Goal: Transaction & Acquisition: Purchase product/service

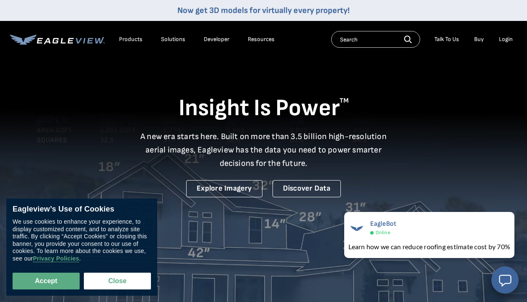
click at [508, 40] on div "Login" at bounding box center [506, 40] width 14 height 8
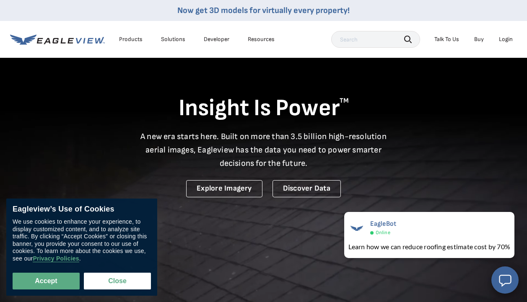
click at [504, 38] on div "Login" at bounding box center [506, 40] width 14 height 8
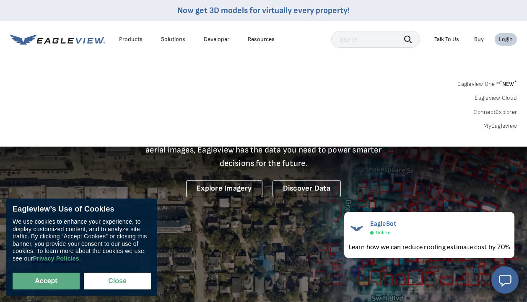
click at [505, 38] on div "Login" at bounding box center [506, 40] width 14 height 8
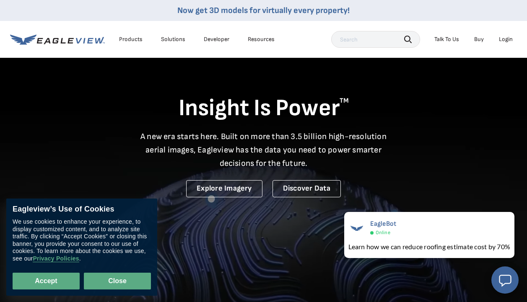
click at [95, 281] on button "Close" at bounding box center [117, 281] width 67 height 17
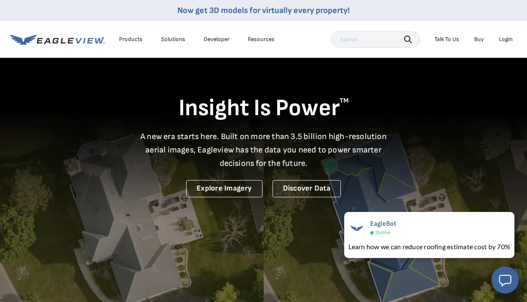
click at [510, 42] on div "Login" at bounding box center [506, 40] width 14 height 8
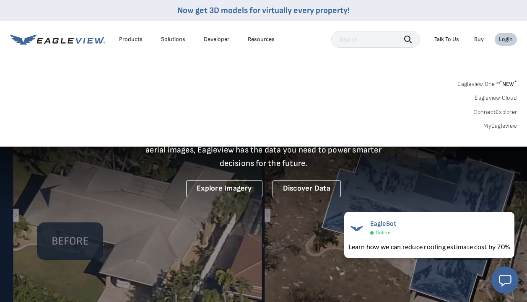
click at [501, 128] on link "MyEagleview" at bounding box center [500, 126] width 34 height 8
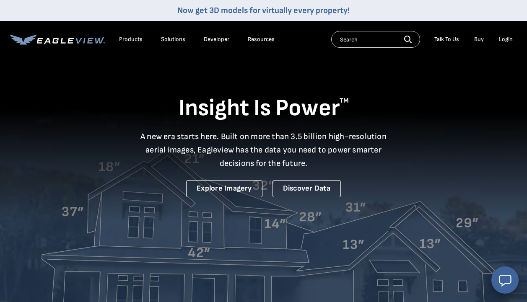
click at [508, 40] on div "Login" at bounding box center [506, 40] width 14 height 8
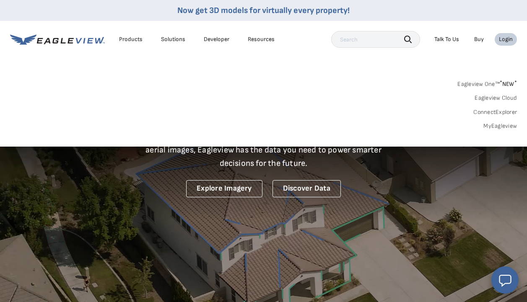
click at [497, 128] on link "MyEagleview" at bounding box center [500, 126] width 34 height 8
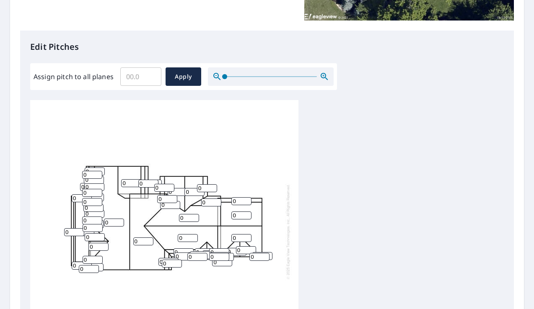
scroll to position [223, 0]
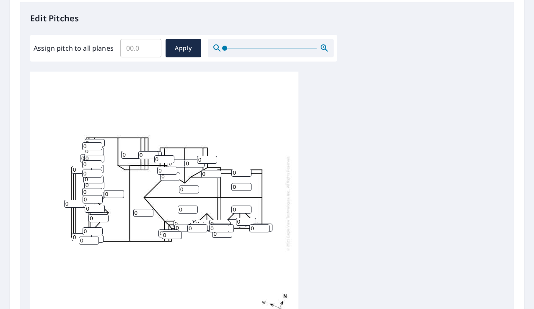
click at [243, 47] on div at bounding box center [271, 48] width 126 height 18
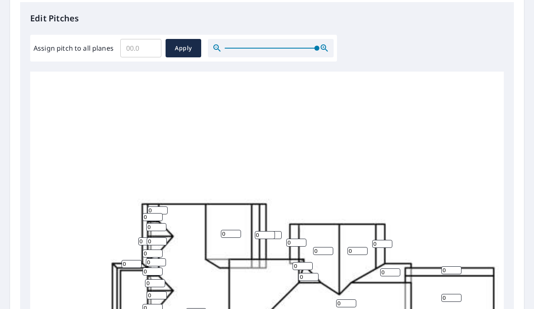
drag, startPoint x: 227, startPoint y: 47, endPoint x: 368, endPoint y: 56, distance: 140.7
click at [368, 56] on div "Edit Pitches Assign pitch to all planes ​ Apply 0 0 0 0 0 0 0 0 0 0 0 0 0 0 0 0…" at bounding box center [267, 173] width 494 height 343
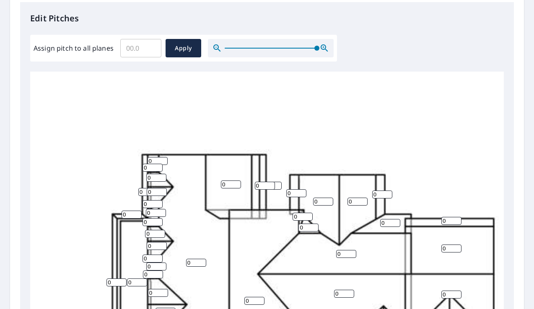
scroll to position [161, 0]
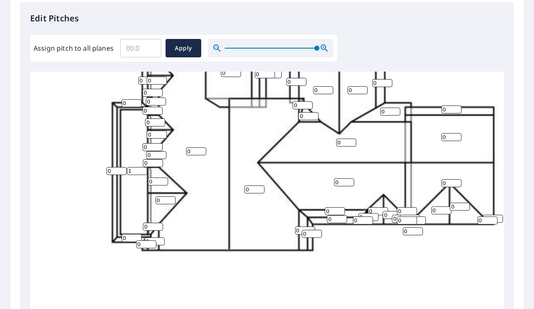
type input "1"
click at [141, 168] on input "1" at bounding box center [137, 171] width 20 height 8
click at [123, 169] on input "1" at bounding box center [116, 171] width 20 height 8
click at [123, 169] on input "2" at bounding box center [116, 171] width 20 height 8
click at [123, 169] on input "3" at bounding box center [116, 171] width 20 height 8
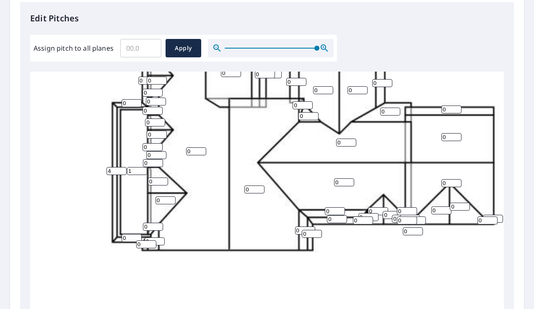
click at [120, 169] on input "4" at bounding box center [116, 171] width 20 height 8
type input "5"
click at [120, 169] on input "5" at bounding box center [116, 171] width 20 height 8
click at [137, 100] on input "1" at bounding box center [132, 103] width 20 height 8
click at [137, 100] on input "2" at bounding box center [132, 103] width 20 height 8
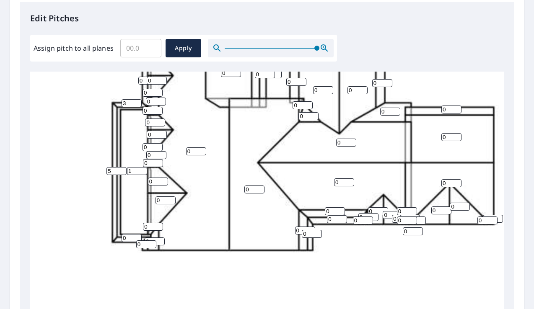
click at [137, 100] on input "3" at bounding box center [132, 103] width 20 height 8
click at [137, 100] on input "4" at bounding box center [132, 103] width 20 height 8
type input "5"
click at [137, 100] on input "5" at bounding box center [132, 103] width 20 height 8
click at [137, 236] on input "1" at bounding box center [132, 238] width 20 height 8
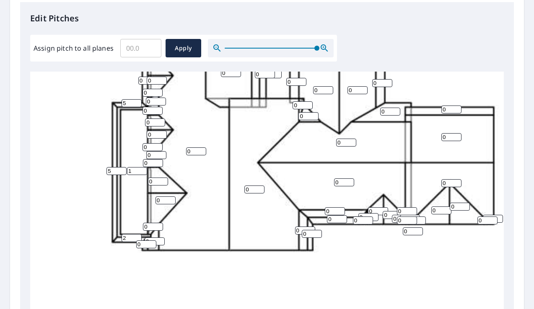
click at [137, 236] on input "2" at bounding box center [132, 238] width 20 height 8
click at [137, 236] on input "3" at bounding box center [132, 238] width 20 height 8
click at [137, 236] on input "4" at bounding box center [132, 238] width 20 height 8
type input "5"
click at [137, 236] on input "5" at bounding box center [132, 238] width 20 height 8
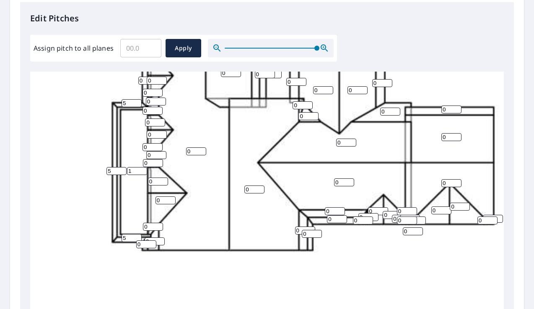
drag, startPoint x: 192, startPoint y: 153, endPoint x: 150, endPoint y: 152, distance: 42.3
click at [186, 152] on input "0" at bounding box center [196, 152] width 20 height 8
type input "10"
drag, startPoint x: 253, startPoint y: 192, endPoint x: 162, endPoint y: 193, distance: 91.4
click at [244, 193] on input "0" at bounding box center [254, 190] width 20 height 8
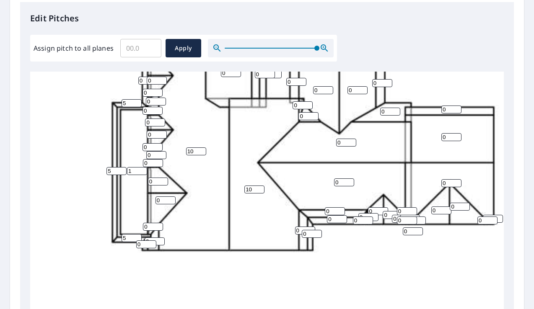
type input "10"
drag, startPoint x: 158, startPoint y: 202, endPoint x: 127, endPoint y: 201, distance: 31.0
click at [155, 200] on input "0" at bounding box center [165, 201] width 20 height 8
type input "8"
drag, startPoint x: 154, startPoint y: 241, endPoint x: 142, endPoint y: 241, distance: 12.2
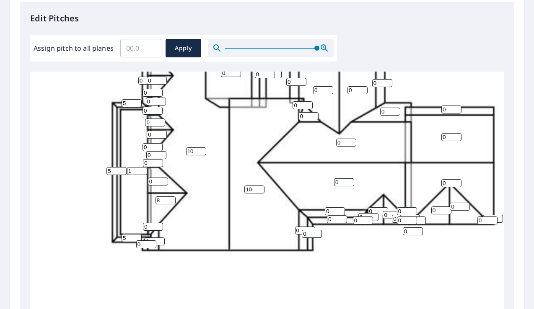
click at [142, 241] on input "0" at bounding box center [146, 245] width 20 height 8
drag, startPoint x: 151, startPoint y: 239, endPoint x: 145, endPoint y: 239, distance: 6.3
click at [145, 239] on input "0" at bounding box center [155, 242] width 20 height 8
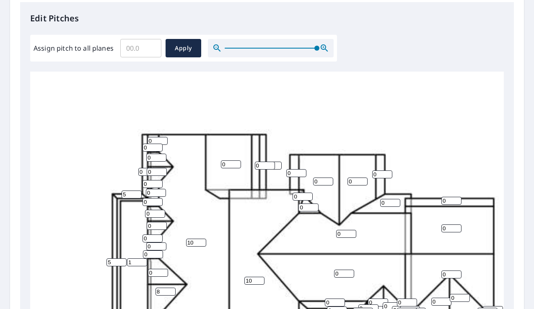
scroll to position [111, 0]
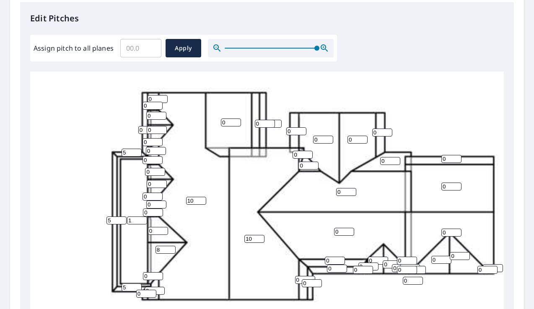
drag, startPoint x: 153, startPoint y: 115, endPoint x: 142, endPoint y: 115, distance: 11.7
click at [146, 115] on input "0" at bounding box center [156, 116] width 20 height 8
type input "8"
drag, startPoint x: 147, startPoint y: 131, endPoint x: 137, endPoint y: 132, distance: 10.1
click at [147, 131] on input "0" at bounding box center [157, 130] width 20 height 8
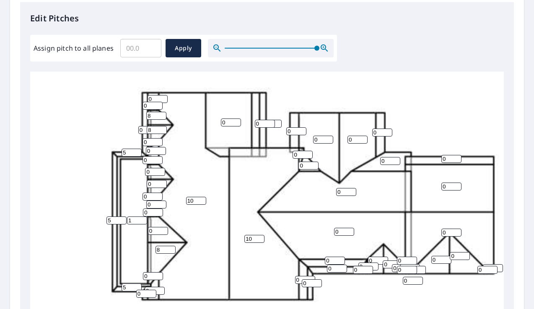
type input "8"
click at [134, 169] on div "10 10 0 0 0 1 0 0 0 0 0 0 0 8 0 0 5 0 0 0 0 0 0 0 0 0 0 0 8 0 8 0 0 0 5 0 0 0 5…" at bounding box center [298, 223] width 536 height 526
type input "8"
drag, startPoint x: 153, startPoint y: 184, endPoint x: 126, endPoint y: 185, distance: 27.7
click at [147, 185] on input "0" at bounding box center [157, 184] width 20 height 8
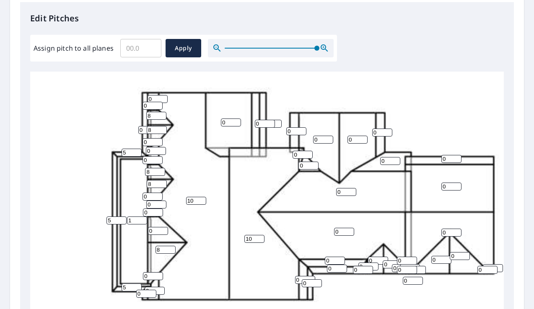
type input "8"
drag, startPoint x: 154, startPoint y: 205, endPoint x: 139, endPoint y: 205, distance: 15.1
click at [146, 205] on input "0" at bounding box center [156, 205] width 20 height 8
drag, startPoint x: 149, startPoint y: 198, endPoint x: 130, endPoint y: 195, distance: 19.4
click at [142, 195] on input "0" at bounding box center [152, 197] width 20 height 8
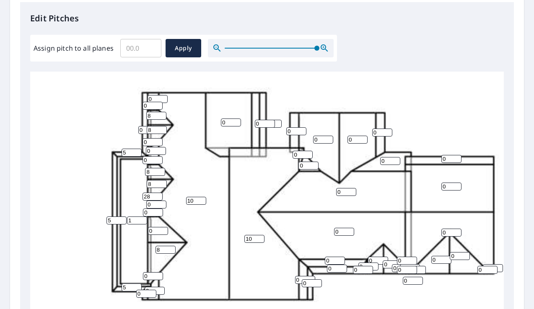
type input "28"
drag, startPoint x: 149, startPoint y: 214, endPoint x: 134, endPoint y: 214, distance: 14.7
click at [143, 214] on input "0" at bounding box center [153, 213] width 20 height 8
type input "28"
drag, startPoint x: 151, startPoint y: 204, endPoint x: 135, endPoint y: 207, distance: 17.1
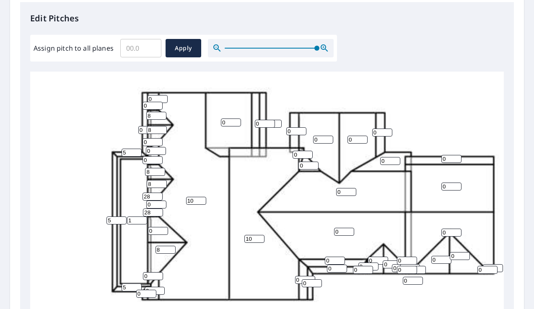
click at [146, 206] on input "0" at bounding box center [156, 205] width 20 height 8
type input "28"
drag, startPoint x: 153, startPoint y: 154, endPoint x: 135, endPoint y: 153, distance: 17.2
click at [146, 153] on input "0" at bounding box center [156, 151] width 20 height 8
type input "28"
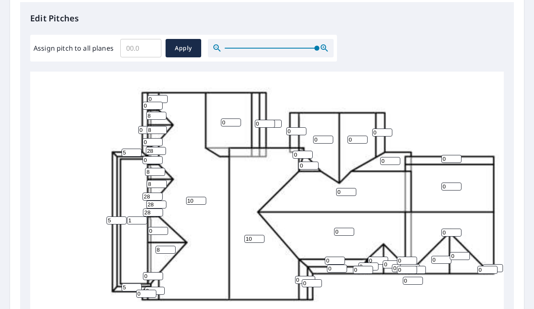
drag, startPoint x: 150, startPoint y: 141, endPoint x: 120, endPoint y: 142, distance: 29.3
click at [142, 142] on input "0" at bounding box center [152, 142] width 20 height 8
type input "28"
drag, startPoint x: 148, startPoint y: 162, endPoint x: 132, endPoint y: 166, distance: 16.0
click at [142, 162] on input "0" at bounding box center [152, 160] width 20 height 8
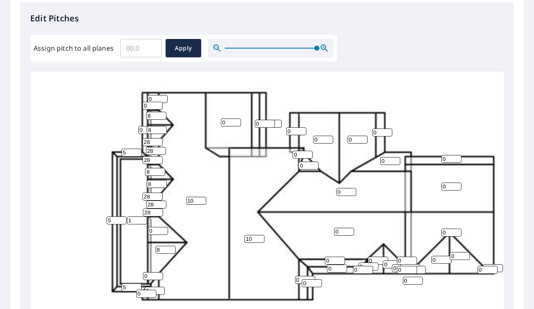
type input "28"
drag, startPoint x: 144, startPoint y: 131, endPoint x: 131, endPoint y: 130, distance: 13.0
click at [138, 130] on input "0" at bounding box center [148, 130] width 20 height 8
type input "5"
drag, startPoint x: 145, startPoint y: 105, endPoint x: 135, endPoint y: 106, distance: 9.7
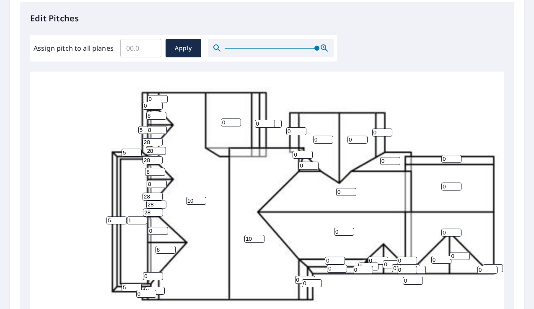
click at [142, 106] on input "0" at bounding box center [152, 106] width 20 height 8
drag, startPoint x: 153, startPoint y: 98, endPoint x: 133, endPoint y: 98, distance: 20.1
click at [148, 98] on input "0" at bounding box center [158, 99] width 20 height 8
type input "28"
drag, startPoint x: 149, startPoint y: 105, endPoint x: 121, endPoint y: 101, distance: 28.7
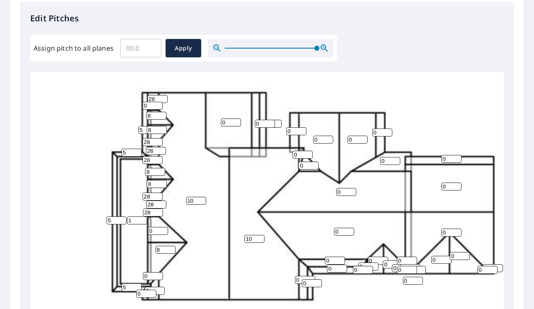
click at [142, 102] on input "0" at bounding box center [152, 106] width 20 height 8
drag, startPoint x: 145, startPoint y: 129, endPoint x: 109, endPoint y: 129, distance: 36.5
click at [138, 129] on input "5" at bounding box center [148, 130] width 20 height 8
type input "24"
drag, startPoint x: 150, startPoint y: 231, endPoint x: 121, endPoint y: 237, distance: 30.3
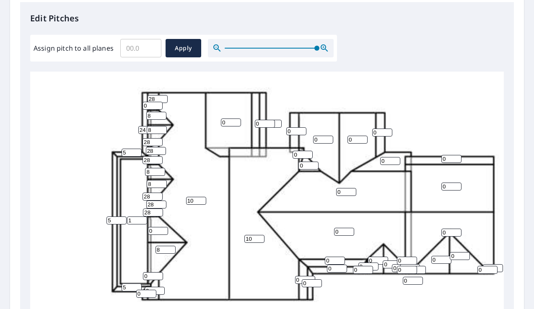
click at [148, 231] on input "0" at bounding box center [158, 231] width 20 height 8
type input "8"
drag, startPoint x: 150, startPoint y: 277, endPoint x: 130, endPoint y: 277, distance: 20.1
click at [143, 277] on input "0" at bounding box center [153, 276] width 20 height 8
type input "28"
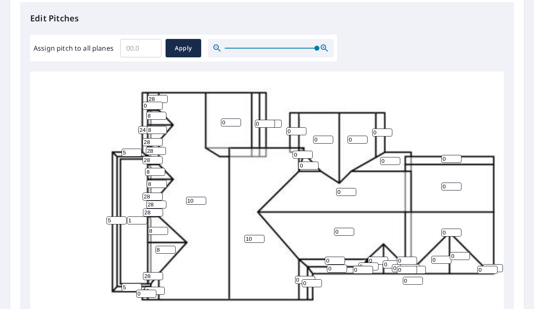
drag, startPoint x: 151, startPoint y: 288, endPoint x: 128, endPoint y: 288, distance: 22.6
click at [145, 288] on input "0" at bounding box center [155, 291] width 20 height 8
type input "28"
drag, startPoint x: 141, startPoint y: 295, endPoint x: 131, endPoint y: 295, distance: 10.1
click at [136, 295] on input "0" at bounding box center [146, 294] width 20 height 8
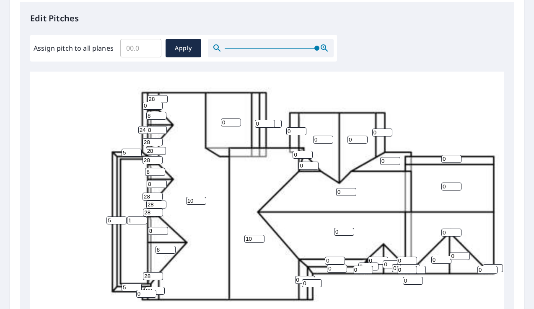
drag, startPoint x: 193, startPoint y: 287, endPoint x: 183, endPoint y: 285, distance: 10.6
click at [193, 286] on div "10 10 0 0 0 1 0 0 0 0 0 0 0 8 0 8 5 0 0 24 0 0 0 0 0 0 0 8 8 8 8 28 0 28 5 0 28…" at bounding box center [298, 223] width 536 height 526
click at [153, 289] on input "28" at bounding box center [155, 291] width 20 height 8
drag, startPoint x: 143, startPoint y: 295, endPoint x: 121, endPoint y: 294, distance: 22.3
click at [136, 294] on input "0" at bounding box center [146, 294] width 20 height 8
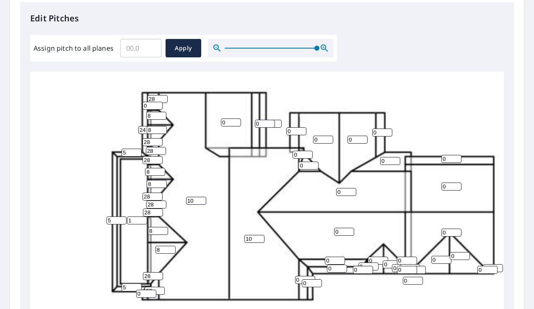
drag, startPoint x: 148, startPoint y: 106, endPoint x: 105, endPoint y: 105, distance: 42.8
click at [142, 105] on input "0" at bounding box center [152, 106] width 20 height 8
type input "18"
drag, startPoint x: 140, startPoint y: 294, endPoint x: 119, endPoint y: 294, distance: 21.0
click at [136, 294] on input "0" at bounding box center [146, 294] width 20 height 8
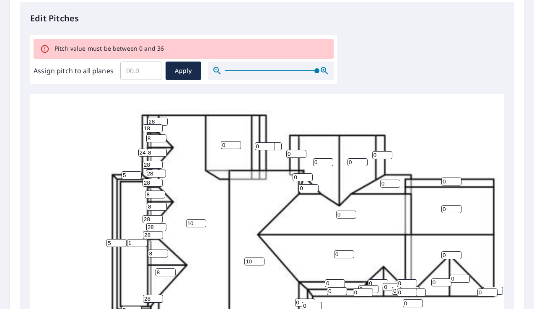
scroll to position [234, 0]
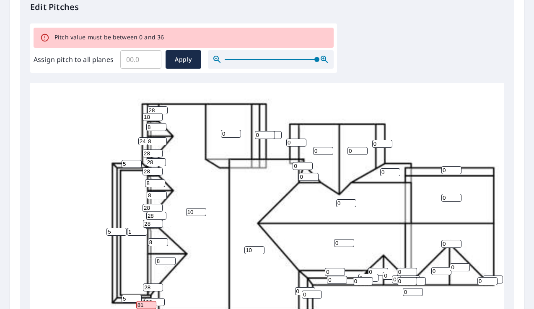
type input "8"
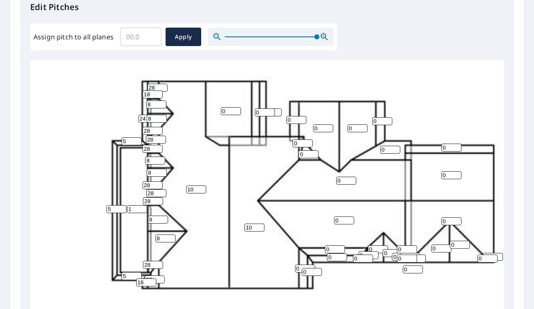
type input "18"
click at [101, 261] on div "10 10 0 0 0 1 0 0 0 0 0 0 0 8 0 8 5 0 0 24 0 0 0 0 0 0 0 8 8 8 8 28 0 28 5 0 28…" at bounding box center [298, 212] width 536 height 526
drag, startPoint x: 225, startPoint y: 111, endPoint x: 183, endPoint y: 112, distance: 42.3
click at [221, 111] on input "0" at bounding box center [231, 111] width 20 height 8
type input "10"
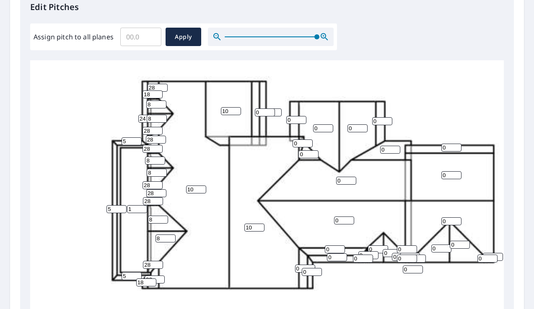
click at [259, 113] on input "0" at bounding box center [265, 113] width 20 height 8
click at [255, 111] on input "0" at bounding box center [265, 113] width 20 height 8
type input "26"
drag, startPoint x: 272, startPoint y: 82, endPoint x: 272, endPoint y: 94, distance: 12.2
click at [273, 83] on div "10 10 0 0 0 1 0 10 0 0 0 0 0 8 0 8 5 0 0 24 26 0 0 0 0 0 0 8 8 8 8 28 0 28 5 0 …" at bounding box center [298, 212] width 536 height 526
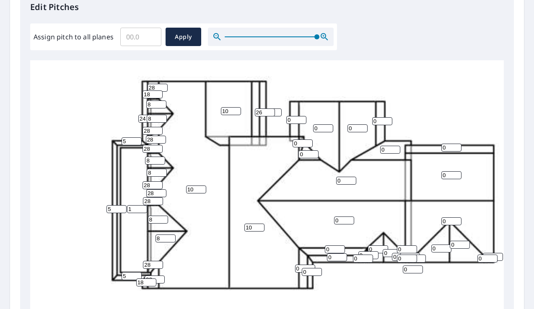
click at [275, 109] on input "0" at bounding box center [271, 113] width 20 height 8
click at [277, 116] on input "0" at bounding box center [271, 113] width 20 height 8
click at [277, 110] on input "1" at bounding box center [271, 113] width 20 height 8
drag, startPoint x: 264, startPoint y: 116, endPoint x: 260, endPoint y: 114, distance: 4.5
click at [260, 114] on input "26" at bounding box center [265, 113] width 20 height 8
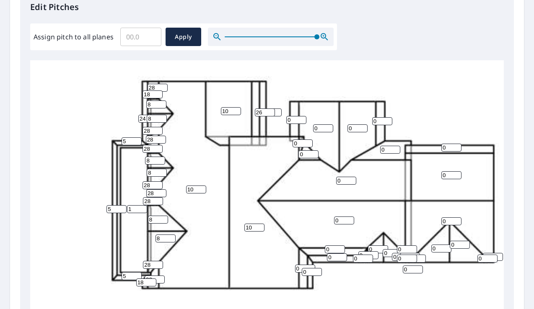
click at [275, 114] on div "10 10 0 0 0 1 0 10 0 0 0 0 0 8 0 8 5 1 0 24 26 0 0 0 0 0 0 8 8 8 8 28 0 28 5 0 …" at bounding box center [298, 212] width 536 height 526
click at [277, 114] on input "0" at bounding box center [271, 113] width 20 height 8
click at [278, 109] on input "1" at bounding box center [271, 113] width 20 height 8
click at [277, 111] on input "2" at bounding box center [271, 113] width 20 height 8
click at [277, 111] on input "3" at bounding box center [271, 113] width 20 height 8
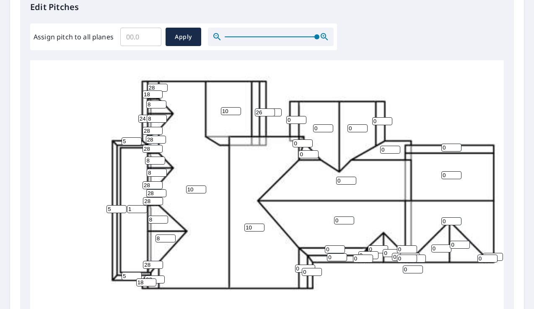
click at [273, 99] on div "10 10 0 0 0 1 0 10 0 0 0 0 0 8 0 8 5 3 0 24 26 0 0 0 0 0 0 8 8 8 8 28 0 28 5 0 …" at bounding box center [298, 212] width 536 height 526
click at [275, 114] on input "2" at bounding box center [271, 113] width 20 height 8
click at [275, 114] on input "1" at bounding box center [271, 113] width 20 height 8
type input "0"
click at [281, 114] on input "0" at bounding box center [271, 113] width 20 height 8
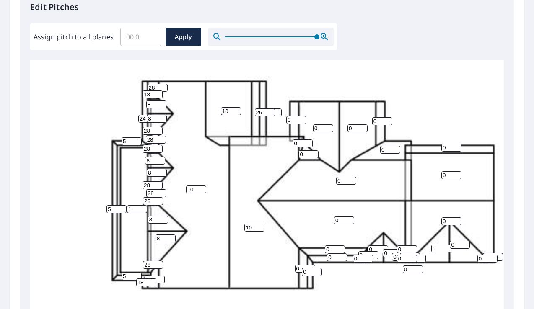
click at [281, 111] on input "0" at bounding box center [271, 113] width 20 height 8
drag, startPoint x: 286, startPoint y: 119, endPoint x: 252, endPoint y: 121, distance: 34.0
click at [286, 117] on input "0" at bounding box center [296, 120] width 20 height 8
type input "24"
drag, startPoint x: 320, startPoint y: 128, endPoint x: 296, endPoint y: 131, distance: 24.1
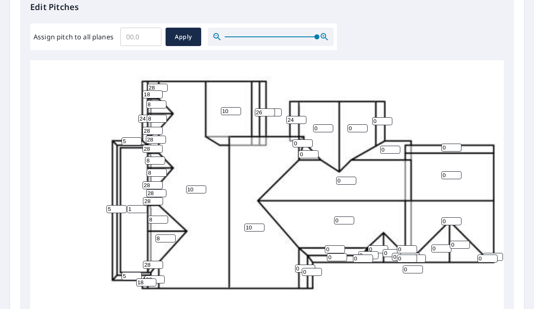
click at [313, 129] on input "0" at bounding box center [323, 128] width 20 height 8
click at [336, 181] on input "0" at bounding box center [346, 181] width 20 height 8
type input "10"
drag, startPoint x: 338, startPoint y: 222, endPoint x: 266, endPoint y: 220, distance: 72.5
click at [334, 221] on input "0" at bounding box center [344, 221] width 20 height 8
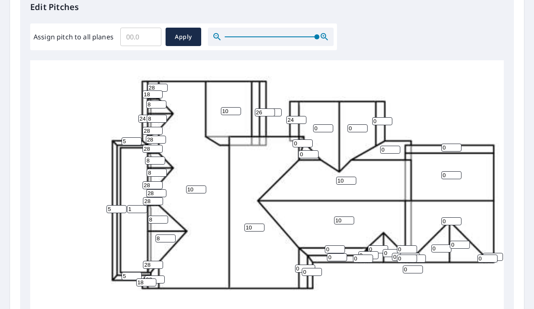
type input "10"
drag, startPoint x: 354, startPoint y: 129, endPoint x: 335, endPoint y: 128, distance: 18.9
click at [347, 128] on input "0" at bounding box center [357, 128] width 20 height 8
type input "0"
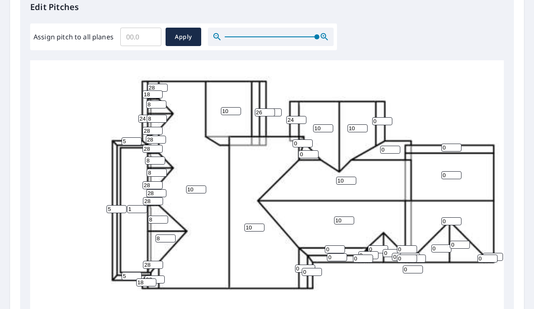
type input "10"
drag, startPoint x: 297, startPoint y: 142, endPoint x: 265, endPoint y: 143, distance: 32.3
click at [292, 142] on input "0" at bounding box center [302, 144] width 20 height 8
type input "24"
drag, startPoint x: 305, startPoint y: 155, endPoint x: 290, endPoint y: 155, distance: 15.1
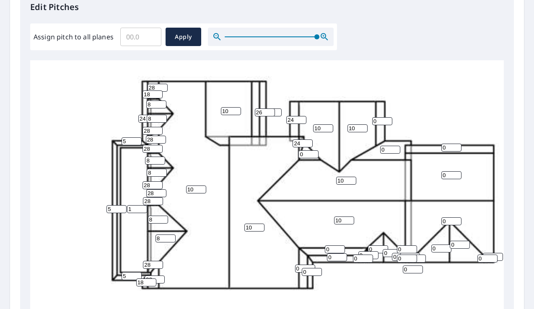
click at [298, 155] on input "0" at bounding box center [308, 154] width 20 height 8
type input "5"
type input "6"
drag, startPoint x: 378, startPoint y: 121, endPoint x: 329, endPoint y: 121, distance: 48.2
click at [372, 121] on input "0" at bounding box center [382, 121] width 20 height 8
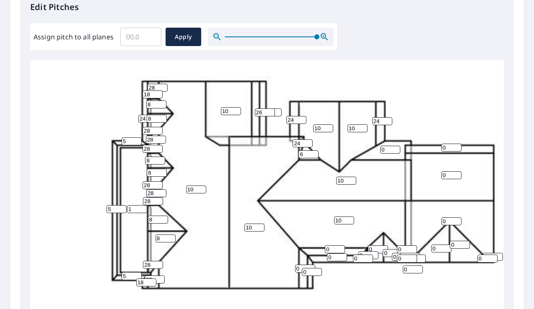
type input "24"
drag, startPoint x: 445, startPoint y: 147, endPoint x: 397, endPoint y: 147, distance: 47.4
click at [441, 148] on input "0" at bounding box center [451, 148] width 20 height 8
type input "28"
drag, startPoint x: 380, startPoint y: 148, endPoint x: 359, endPoint y: 148, distance: 21.8
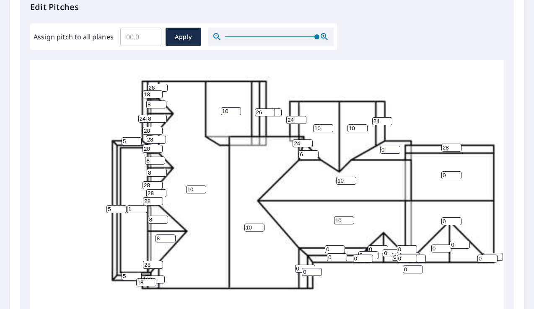
click at [380, 148] on input "0" at bounding box center [390, 150] width 20 height 8
type input "28"
click at [441, 173] on input "0" at bounding box center [451, 175] width 20 height 8
type input "10"
drag, startPoint x: 445, startPoint y: 222, endPoint x: 417, endPoint y: 222, distance: 28.1
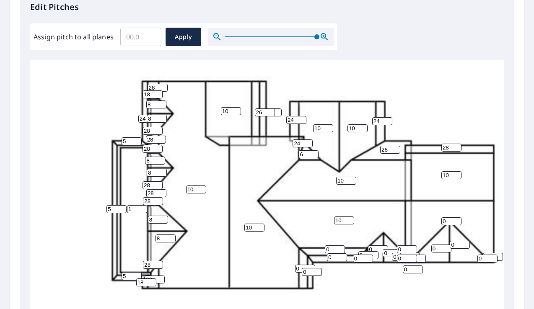
click at [441, 222] on input "0" at bounding box center [451, 221] width 20 height 8
type input "10"
drag, startPoint x: 454, startPoint y: 244, endPoint x: 368, endPoint y: 240, distance: 86.4
click at [450, 241] on input "0" at bounding box center [460, 245] width 20 height 8
type input "12"
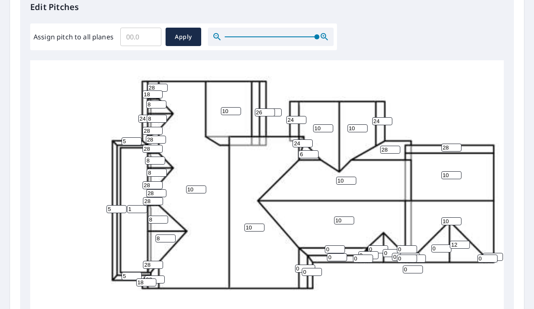
drag, startPoint x: 436, startPoint y: 248, endPoint x: 388, endPoint y: 247, distance: 47.4
click at [431, 247] on input "0" at bounding box center [441, 249] width 20 height 8
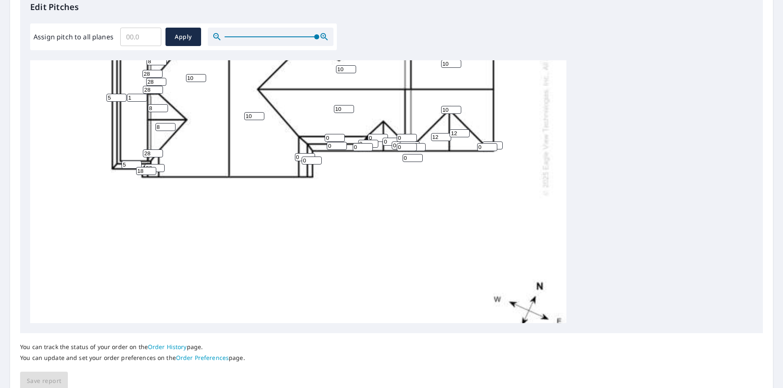
scroll to position [111, 0]
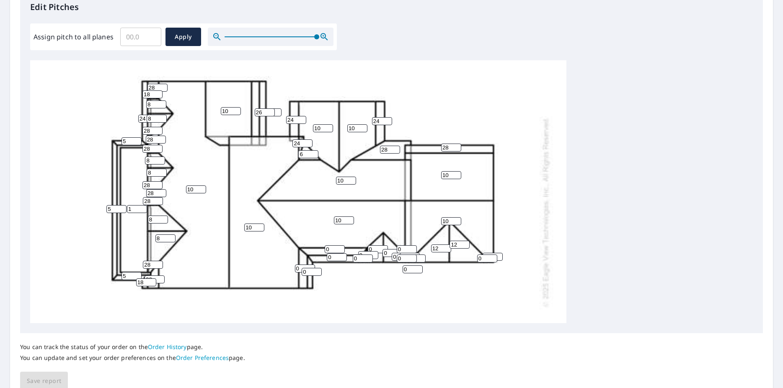
type input "12"
drag, startPoint x: 483, startPoint y: 259, endPoint x: 433, endPoint y: 257, distance: 49.9
click at [477, 257] on input "0" at bounding box center [487, 259] width 20 height 8
type input "28"
click at [502, 260] on input "0" at bounding box center [493, 257] width 20 height 8
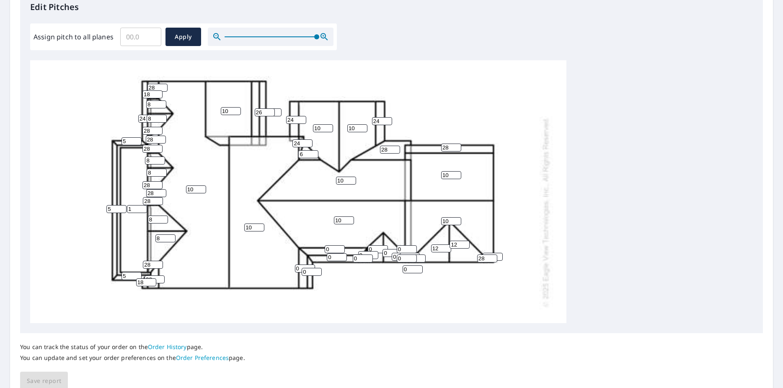
type input "0"
type input "28"
drag, startPoint x: 295, startPoint y: 272, endPoint x: 276, endPoint y: 271, distance: 18.9
click at [302, 271] on input "0" at bounding box center [312, 272] width 20 height 8
type input "28"
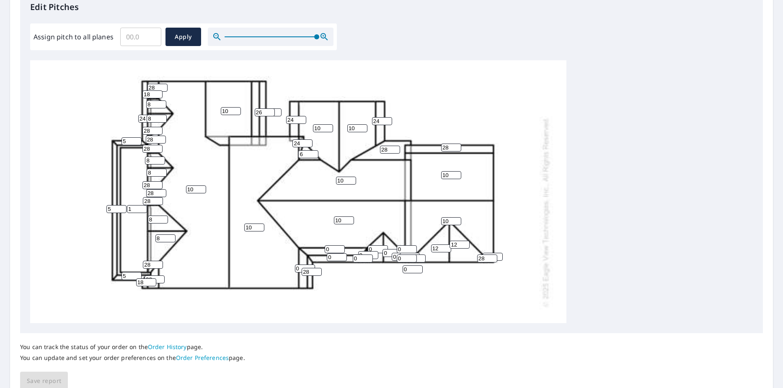
click at [295, 268] on input "0" at bounding box center [305, 269] width 20 height 8
drag, startPoint x: 298, startPoint y: 268, endPoint x: 266, endPoint y: 269, distance: 32.3
click at [295, 269] on input "0" at bounding box center [305, 269] width 20 height 8
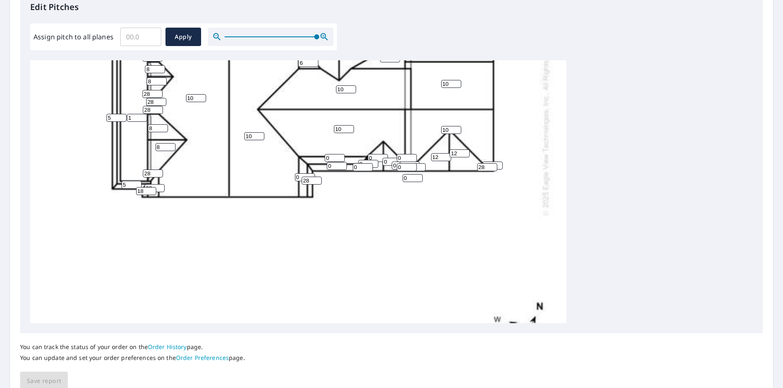
scroll to position [161, 0]
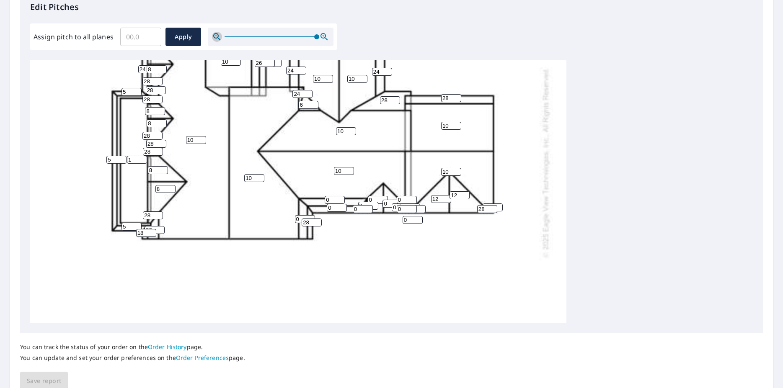
click at [218, 35] on icon "button" at bounding box center [217, 37] width 10 height 10
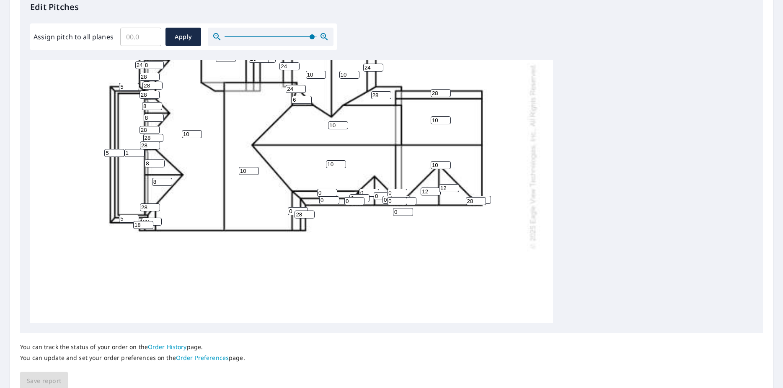
click at [218, 35] on icon "button" at bounding box center [217, 37] width 10 height 10
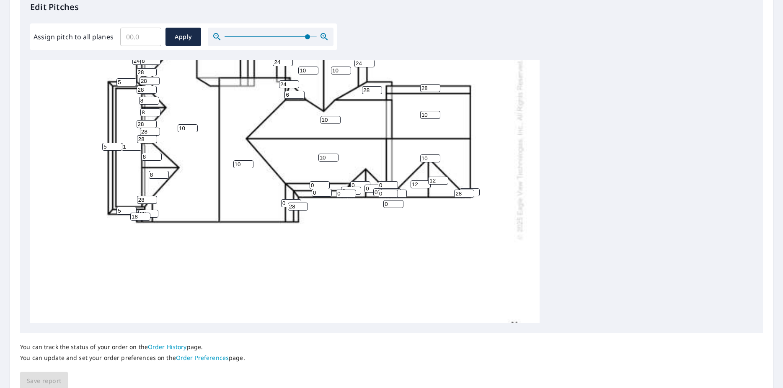
click at [218, 35] on icon "button" at bounding box center [217, 37] width 10 height 10
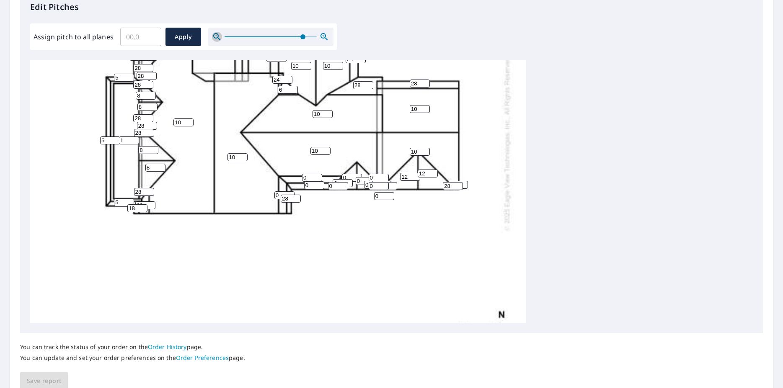
click at [218, 35] on icon "button" at bounding box center [217, 37] width 10 height 10
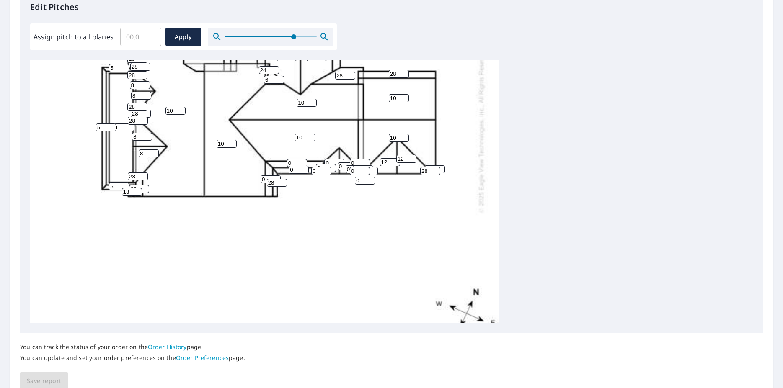
click at [218, 35] on icon "button" at bounding box center [217, 37] width 10 height 10
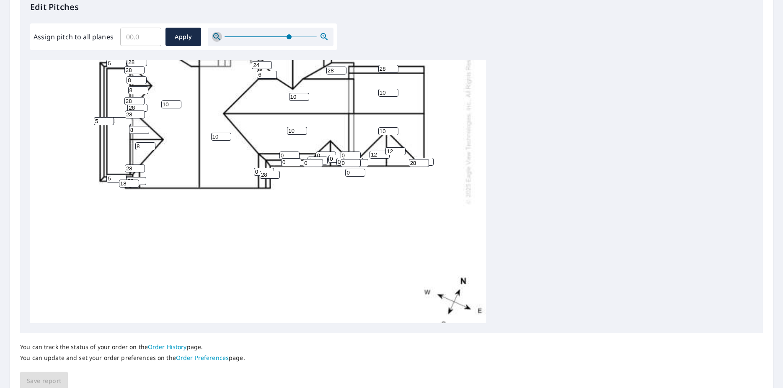
click at [218, 35] on icon "button" at bounding box center [217, 37] width 10 height 10
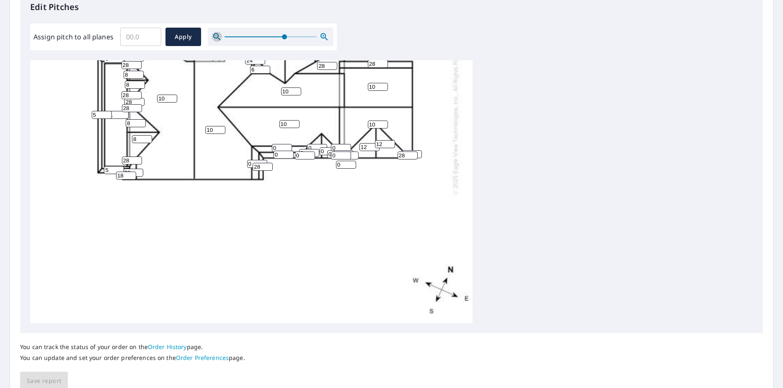
click at [218, 35] on icon "button" at bounding box center [217, 37] width 10 height 10
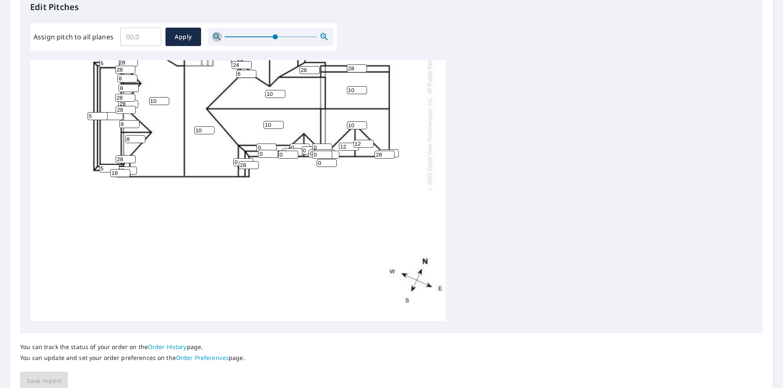
click at [218, 35] on icon "button" at bounding box center [217, 37] width 10 height 10
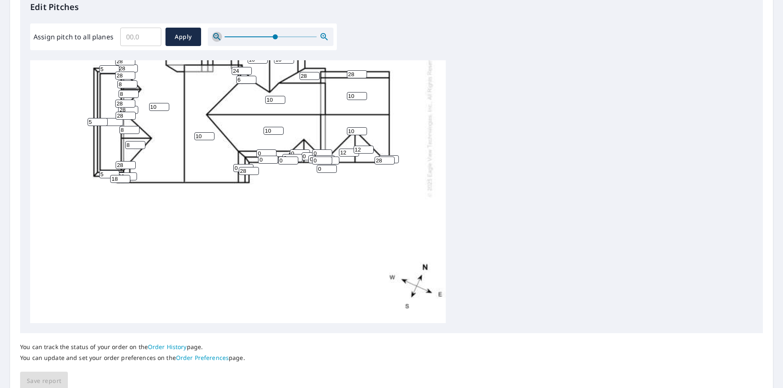
click at [218, 35] on icon "button" at bounding box center [217, 37] width 10 height 10
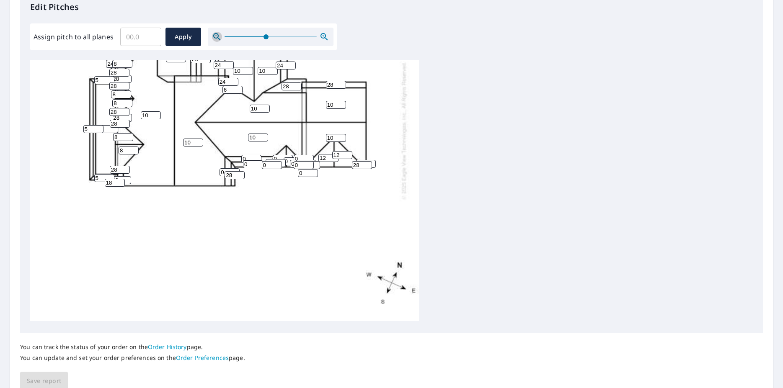
click at [218, 35] on icon "button" at bounding box center [217, 37] width 10 height 10
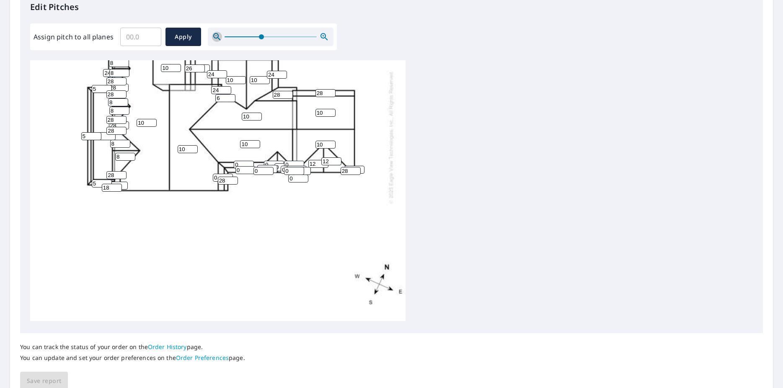
click at [218, 35] on icon "button" at bounding box center [217, 37] width 10 height 10
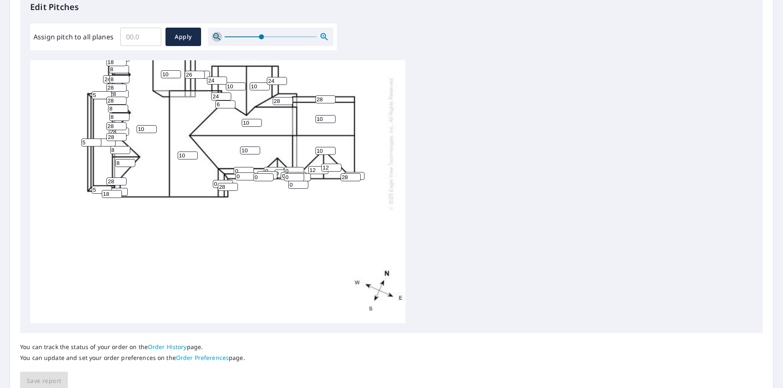
click at [218, 35] on icon "button" at bounding box center [217, 37] width 10 height 10
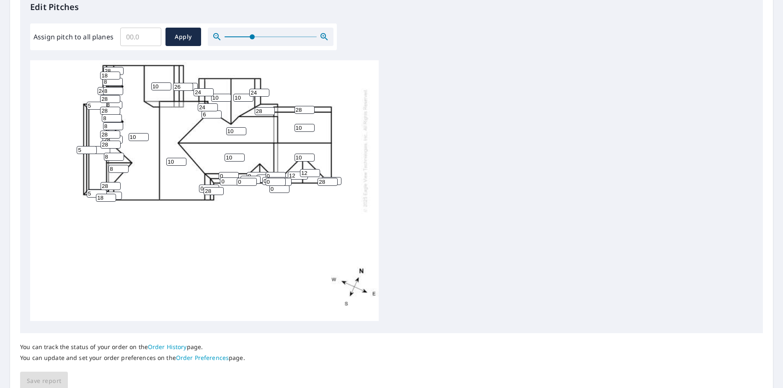
click at [218, 35] on icon "button" at bounding box center [217, 37] width 10 height 10
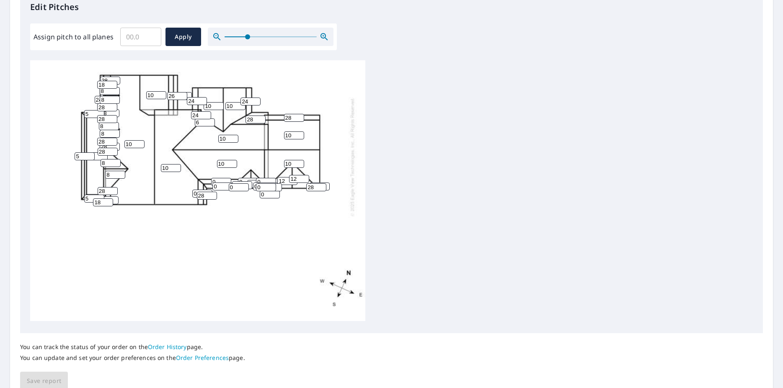
click at [218, 35] on icon "button" at bounding box center [217, 37] width 10 height 10
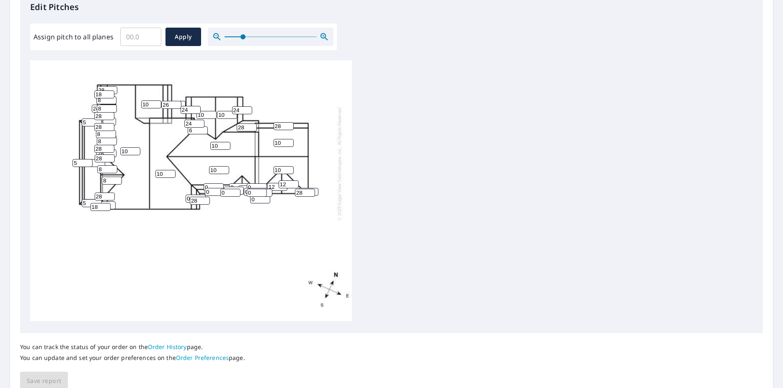
scroll to position [62, 0]
click at [320, 35] on icon "button" at bounding box center [324, 37] width 10 height 10
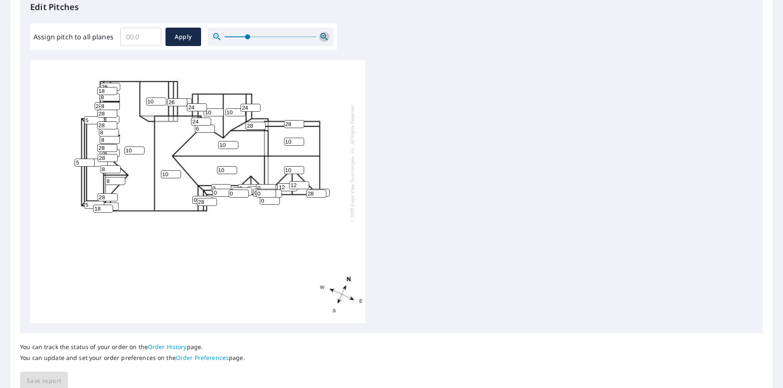
click at [320, 35] on icon "button" at bounding box center [324, 37] width 10 height 10
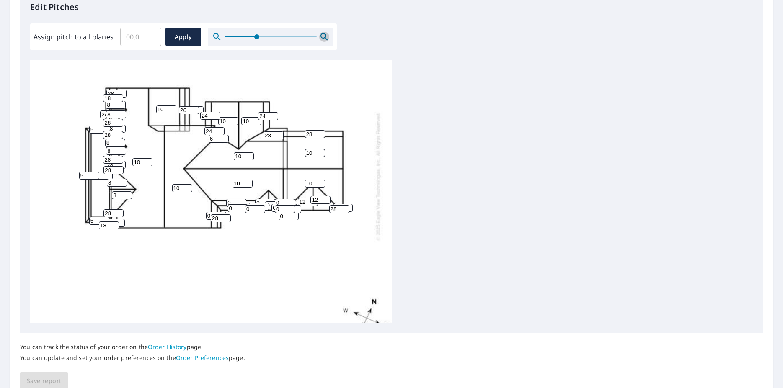
click at [319, 35] on icon "button" at bounding box center [324, 37] width 10 height 10
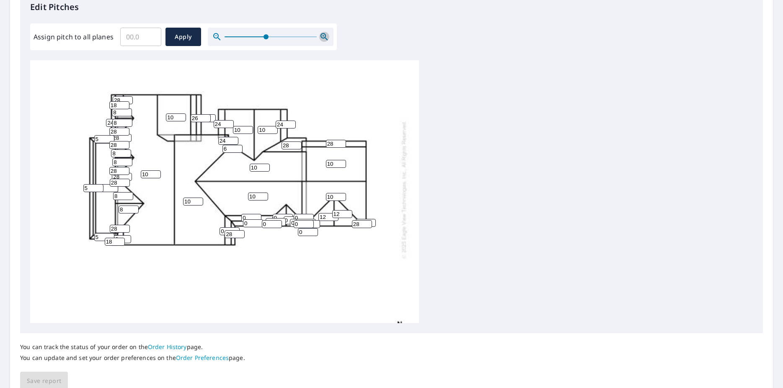
click at [319, 35] on icon "button" at bounding box center [324, 37] width 10 height 10
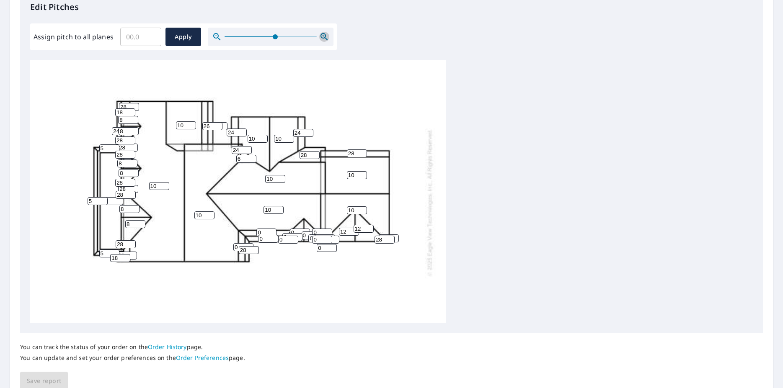
click at [319, 35] on icon "button" at bounding box center [324, 37] width 10 height 10
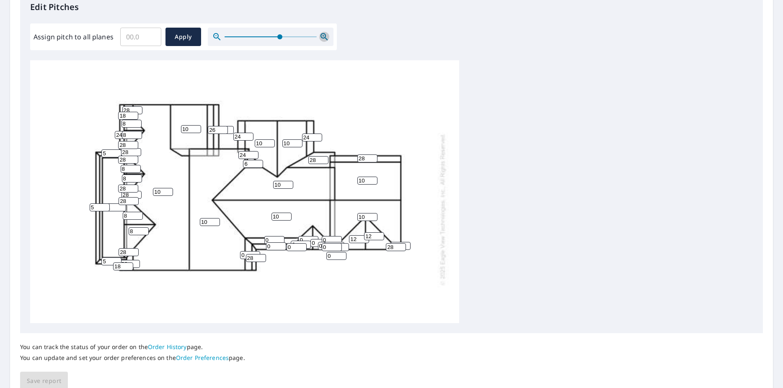
click at [319, 35] on icon "button" at bounding box center [324, 37] width 10 height 10
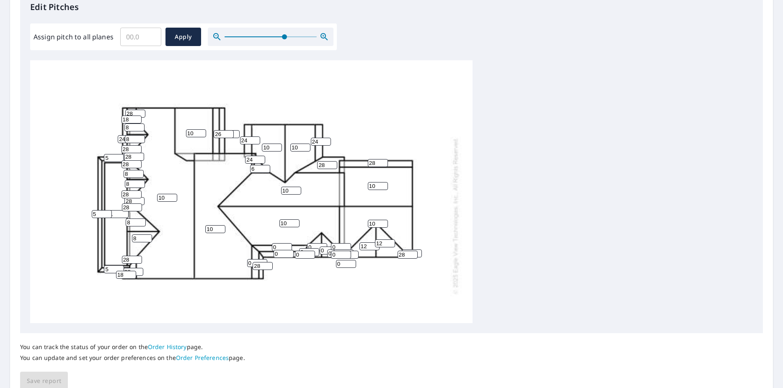
click at [319, 35] on icon "button" at bounding box center [324, 37] width 10 height 10
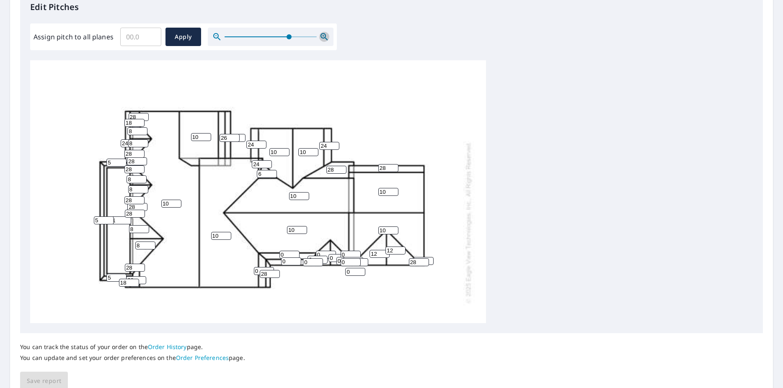
click at [319, 35] on icon "button" at bounding box center [324, 37] width 10 height 10
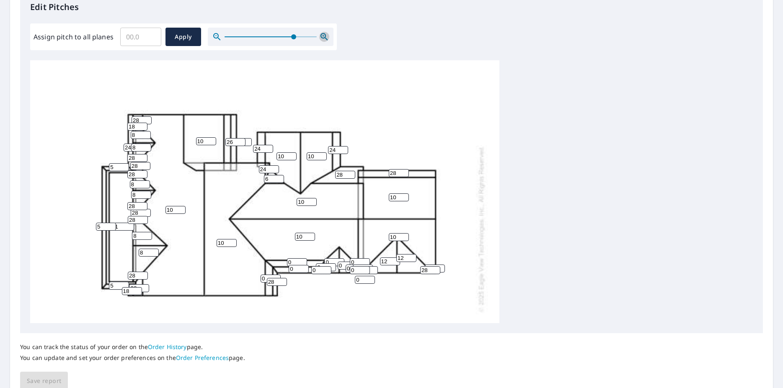
click at [319, 35] on icon "button" at bounding box center [324, 37] width 10 height 10
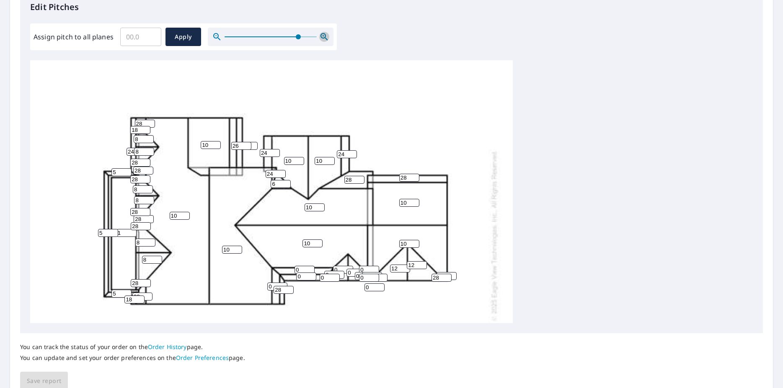
click at [319, 35] on icon "button" at bounding box center [324, 37] width 10 height 10
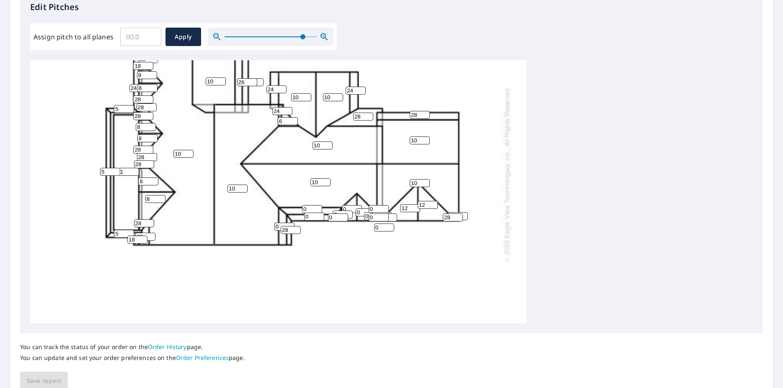
scroll to position [173, 0]
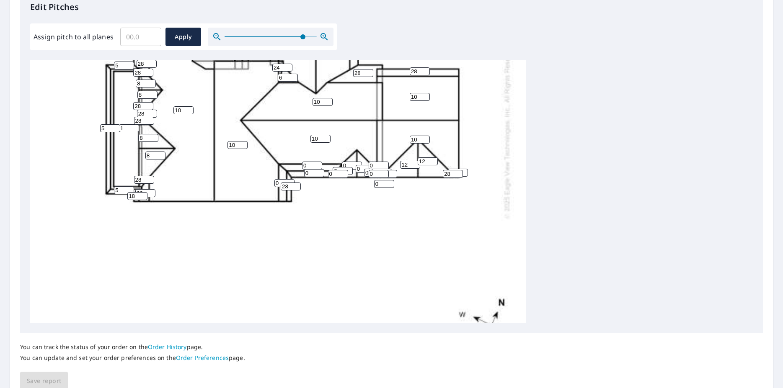
drag, startPoint x: 126, startPoint y: 129, endPoint x: 105, endPoint y: 128, distance: 20.6
click at [119, 128] on input "1" at bounding box center [129, 128] width 20 height 8
type input "2"
click at [179, 290] on div "10 10 10 10 10 2 10 10 10 10 12 12 28 8 28 8 5 0 24 26 24 0 24 0 0 0 8 8 8 8 28…" at bounding box center [278, 130] width 496 height 487
click at [274, 182] on input "0" at bounding box center [284, 183] width 20 height 8
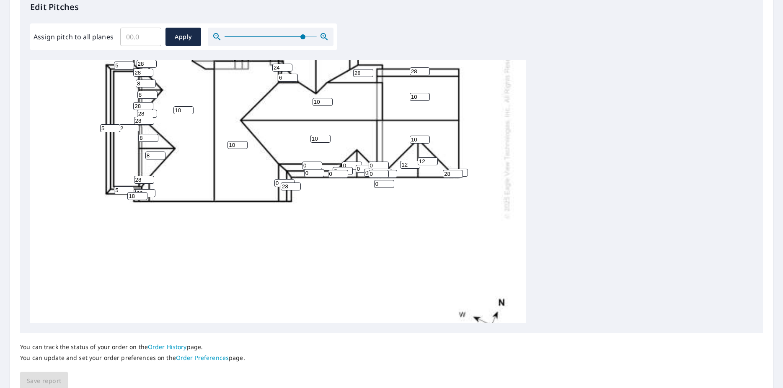
drag, startPoint x: 357, startPoint y: 169, endPoint x: 347, endPoint y: 168, distance: 10.5
click at [356, 168] on input "0" at bounding box center [366, 169] width 20 height 8
type input "8"
drag, startPoint x: 346, startPoint y: 163, endPoint x: 307, endPoint y: 164, distance: 39.0
click at [342, 163] on input "0" at bounding box center [352, 166] width 20 height 8
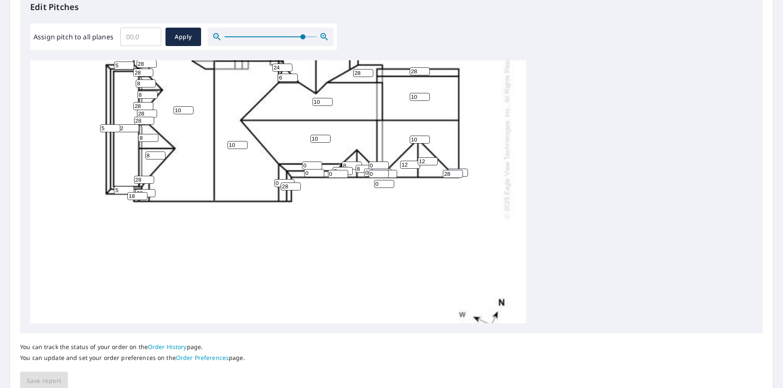
type input "8"
drag, startPoint x: 336, startPoint y: 168, endPoint x: 322, endPoint y: 169, distance: 14.3
click at [333, 169] on input "0" at bounding box center [343, 171] width 20 height 8
type input "24"
drag, startPoint x: 334, startPoint y: 174, endPoint x: 295, endPoint y: 172, distance: 39.0
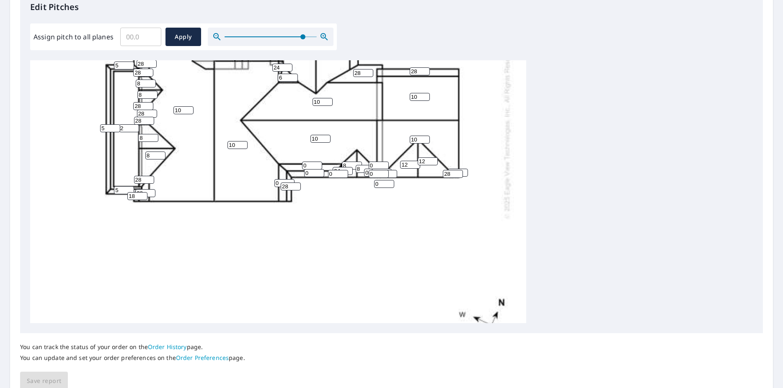
click at [328, 172] on input "0" at bounding box center [338, 174] width 20 height 8
type input "2"
type input "28"
click at [304, 174] on input "0" at bounding box center [314, 173] width 20 height 8
drag, startPoint x: 311, startPoint y: 173, endPoint x: 296, endPoint y: 174, distance: 15.1
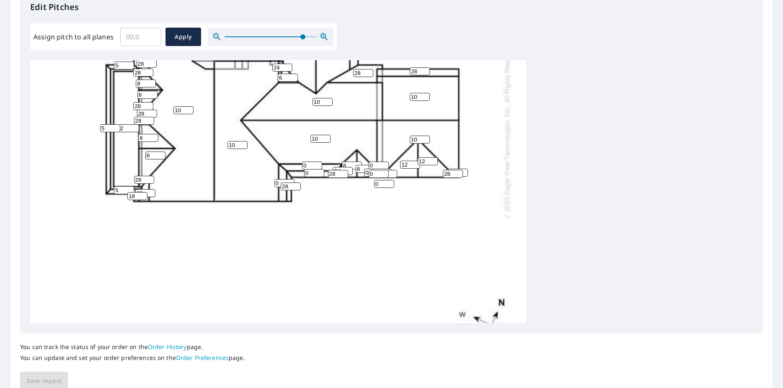
click at [304, 173] on input "0" at bounding box center [314, 173] width 20 height 8
drag, startPoint x: 310, startPoint y: 165, endPoint x: 293, endPoint y: 166, distance: 16.8
click at [302, 165] on input "0" at bounding box center [312, 166] width 20 height 8
drag, startPoint x: 312, startPoint y: 173, endPoint x: 298, endPoint y: 173, distance: 14.3
click at [304, 173] on input "28" at bounding box center [314, 173] width 20 height 8
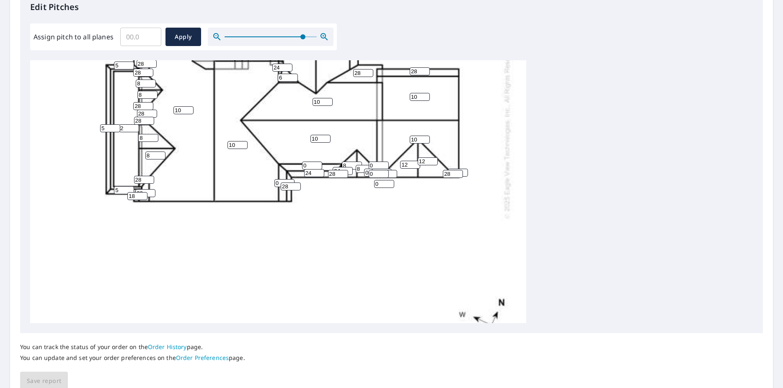
type input "24"
drag, startPoint x: 335, startPoint y: 176, endPoint x: 298, endPoint y: 174, distance: 37.8
click at [328, 174] on input "28" at bounding box center [338, 174] width 20 height 8
type input "24"
click at [338, 168] on input "24" at bounding box center [343, 171] width 20 height 8
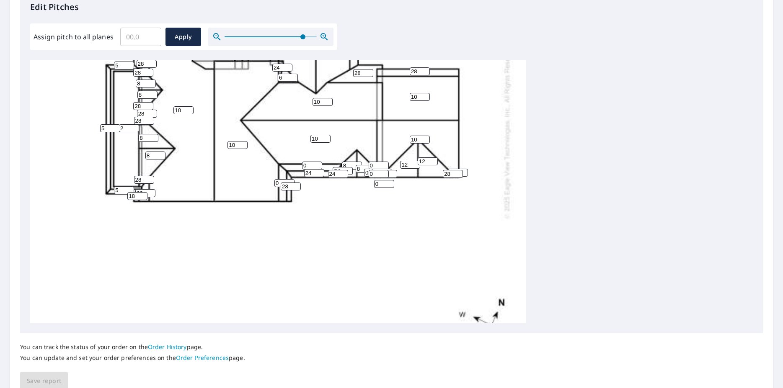
click at [342, 168] on input "24" at bounding box center [343, 171] width 20 height 8
drag, startPoint x: 342, startPoint y: 168, endPoint x: 293, endPoint y: 170, distance: 49.0
click at [333, 169] on input "24" at bounding box center [343, 171] width 20 height 8
type input "24"
drag, startPoint x: 307, startPoint y: 165, endPoint x: 277, endPoint y: 165, distance: 30.2
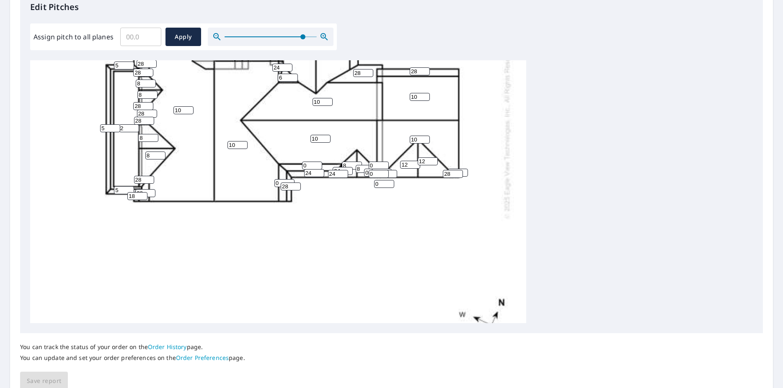
click at [302, 165] on input "0" at bounding box center [312, 166] width 20 height 8
type input "28"
drag, startPoint x: 280, startPoint y: 184, endPoint x: 256, endPoint y: 184, distance: 24.3
click at [274, 184] on input "0" at bounding box center [284, 183] width 20 height 8
type input "28"
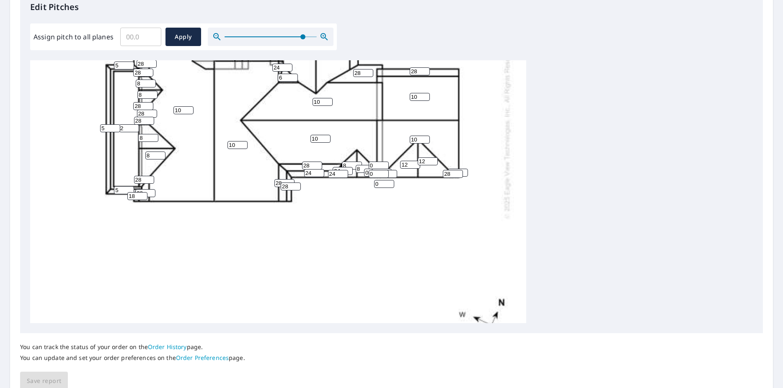
drag, startPoint x: 289, startPoint y: 188, endPoint x: 212, endPoint y: 181, distance: 76.6
click at [281, 189] on input "28" at bounding box center [291, 187] width 20 height 8
type input "24"
click at [364, 171] on input "0" at bounding box center [374, 173] width 20 height 8
type input "28"
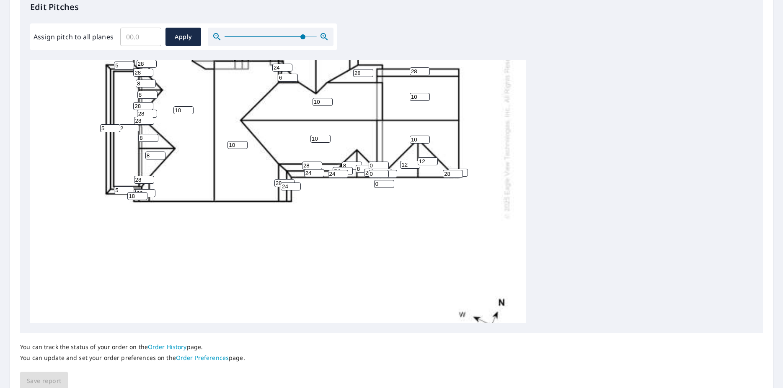
drag, startPoint x: 375, startPoint y: 175, endPoint x: 360, endPoint y: 174, distance: 14.3
click at [369, 174] on input "0" at bounding box center [379, 174] width 20 height 8
drag, startPoint x: 380, startPoint y: 183, endPoint x: 359, endPoint y: 183, distance: 21.4
click at [374, 183] on input "0" at bounding box center [384, 184] width 20 height 8
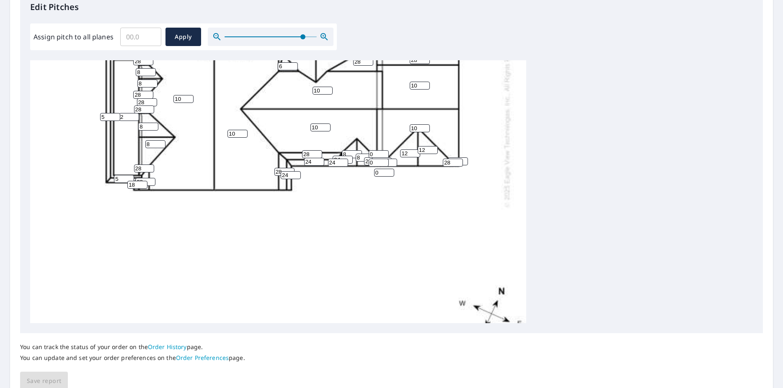
scroll to position [111, 0]
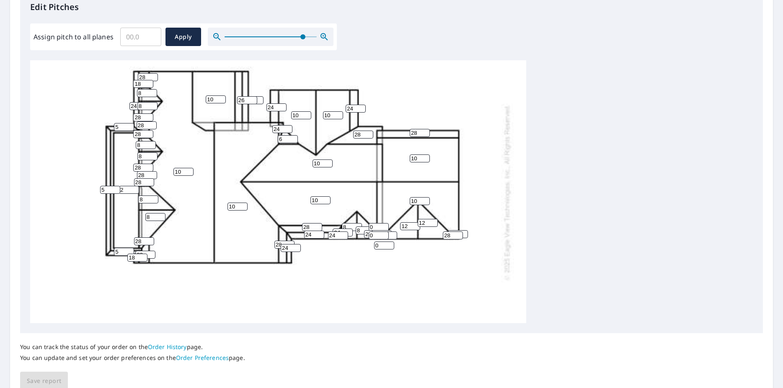
click at [378, 231] on input "0" at bounding box center [382, 234] width 20 height 8
type input "2"
type input "24"
click at [455, 231] on input "28" at bounding box center [458, 234] width 20 height 8
drag, startPoint x: 455, startPoint y: 231, endPoint x: 419, endPoint y: 232, distance: 35.6
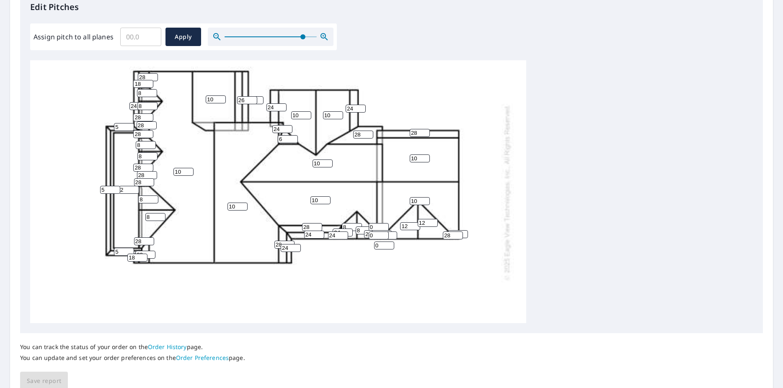
click at [448, 232] on input "28" at bounding box center [458, 234] width 20 height 8
type input "28"
click at [381, 230] on input "24" at bounding box center [382, 234] width 20 height 8
drag, startPoint x: 376, startPoint y: 231, endPoint x: 352, endPoint y: 230, distance: 23.9
click at [372, 230] on input "24" at bounding box center [382, 234] width 20 height 8
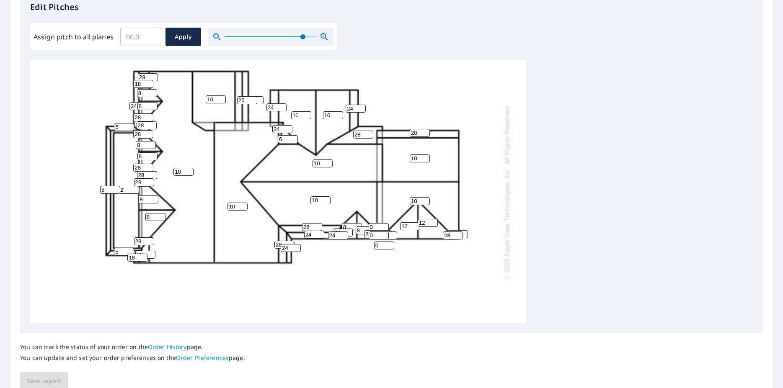
type input "28"
drag, startPoint x: 373, startPoint y: 225, endPoint x: 351, endPoint y: 226, distance: 21.8
click at [369, 226] on input "0" at bounding box center [379, 227] width 20 height 8
type input "28"
drag, startPoint x: 374, startPoint y: 237, endPoint x: 356, endPoint y: 237, distance: 17.6
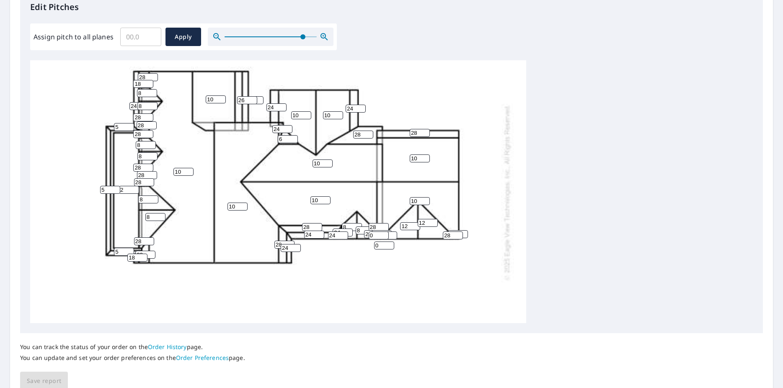
click at [369, 237] on input "0" at bounding box center [379, 236] width 20 height 8
type input "24"
drag, startPoint x: 380, startPoint y: 247, endPoint x: 344, endPoint y: 249, distance: 36.1
click at [374, 248] on input "0" at bounding box center [384, 246] width 20 height 8
click at [388, 272] on div "10 10 10 10 10 2 10 10 10 10 12 12 28 8 28 8 5 28 24 26 24 8 24 24 8 28 8 8 8 8…" at bounding box center [278, 192] width 496 height 487
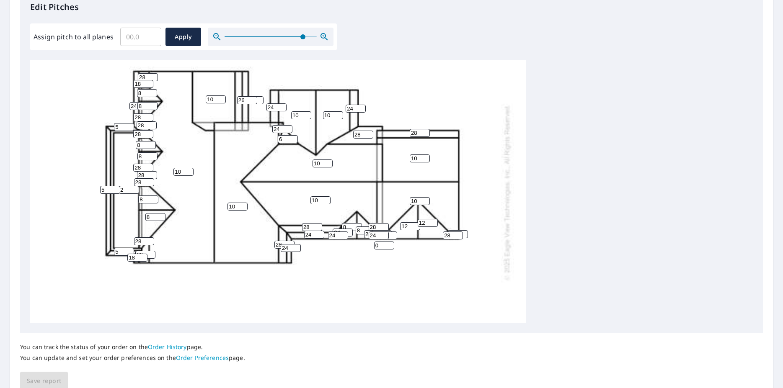
drag, startPoint x: 382, startPoint y: 248, endPoint x: 367, endPoint y: 249, distance: 15.1
click at [374, 248] on input "0" at bounding box center [384, 246] width 20 height 8
type input "28"
click at [436, 291] on div "10 10 10 10 10 2 10 10 10 10 12 12 28 8 28 8 5 28 24 26 24 8 24 24 8 28 8 8 8 8…" at bounding box center [278, 192] width 496 height 487
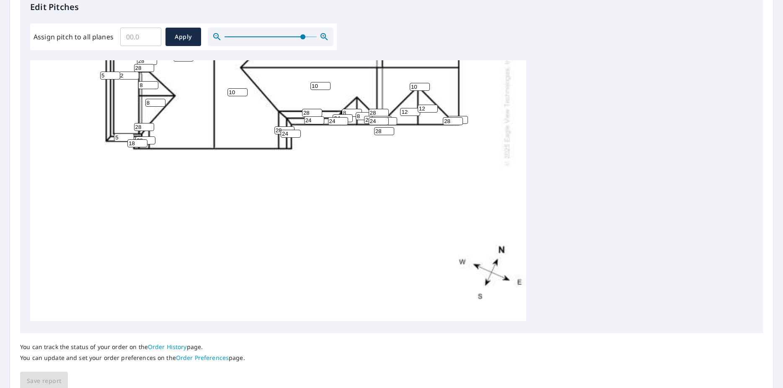
scroll to position [10, 0]
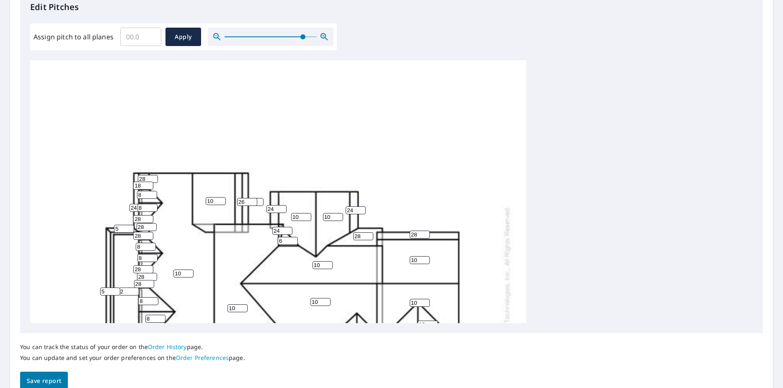
type input "1"
click at [262, 202] on input "1" at bounding box center [253, 202] width 20 height 8
click at [263, 201] on input "1" at bounding box center [253, 202] width 20 height 8
type input "24"
drag, startPoint x: 245, startPoint y: 202, endPoint x: 155, endPoint y: 202, distance: 89.7
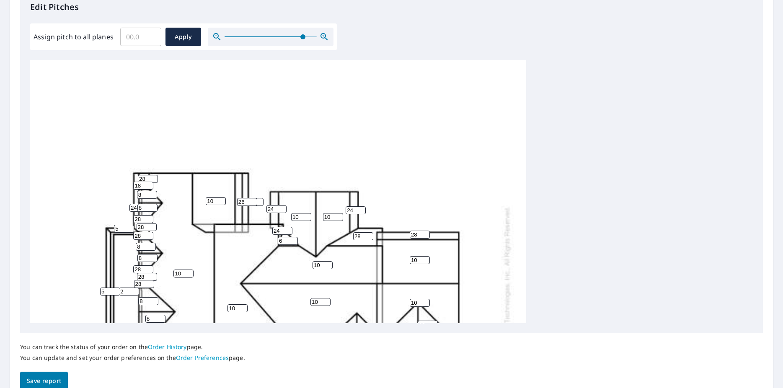
click at [237, 202] on input "26" at bounding box center [247, 202] width 20 height 8
type input "28"
click at [344, 147] on div "10 10 10 10 10 2 10 10 10 10 12 12 28 8 28 8 5 24 28 24 28 24 8 24 24 8 28 8 8 …" at bounding box center [278, 294] width 496 height 487
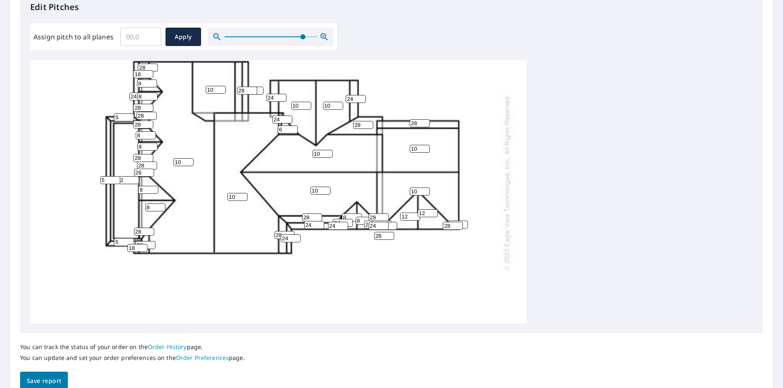
scroll to position [233, 0]
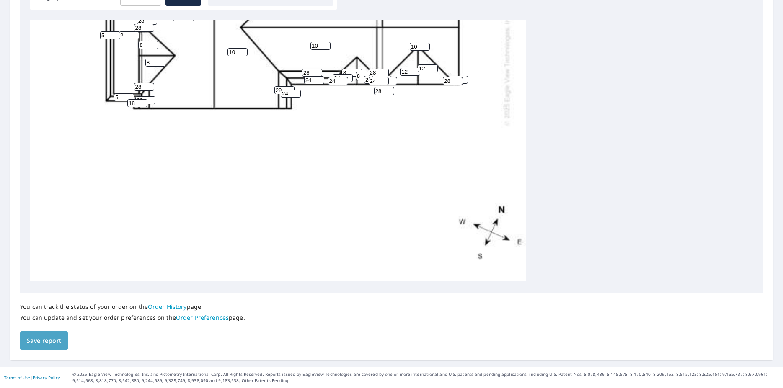
drag, startPoint x: 54, startPoint y: 344, endPoint x: 131, endPoint y: 318, distance: 80.7
click at [54, 309] on span "Save report" at bounding box center [44, 341] width 34 height 10
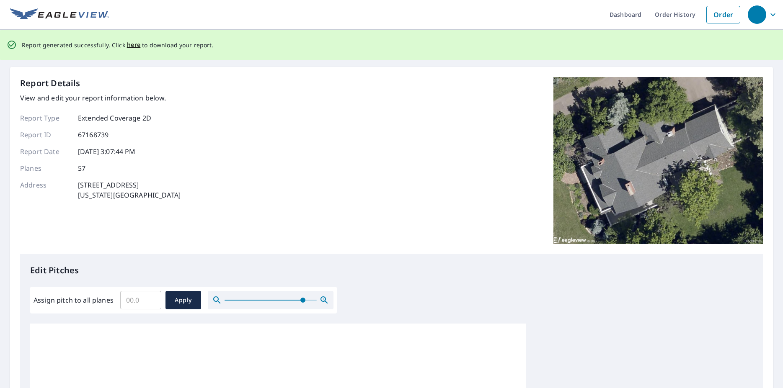
scroll to position [0, 0]
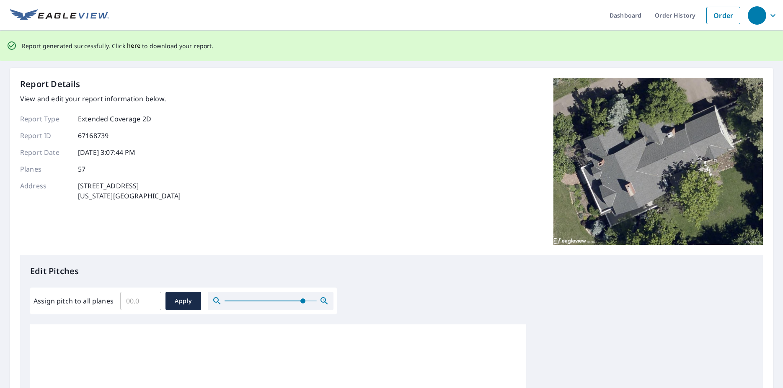
click at [133, 46] on span "here" at bounding box center [134, 46] width 14 height 10
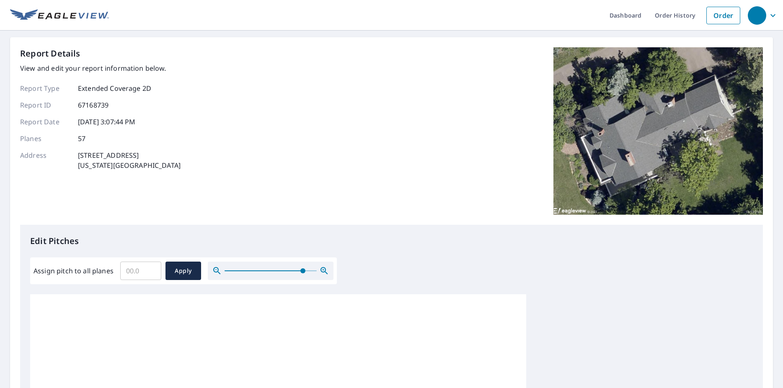
click at [533, 14] on div "button" at bounding box center [757, 15] width 18 height 18
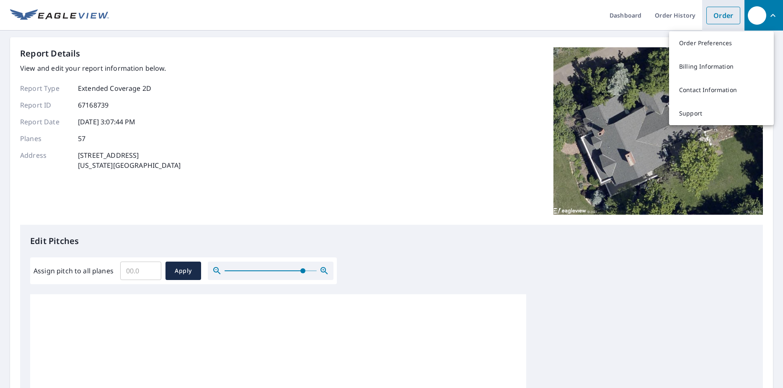
click at [533, 18] on link "Order" at bounding box center [724, 16] width 34 height 18
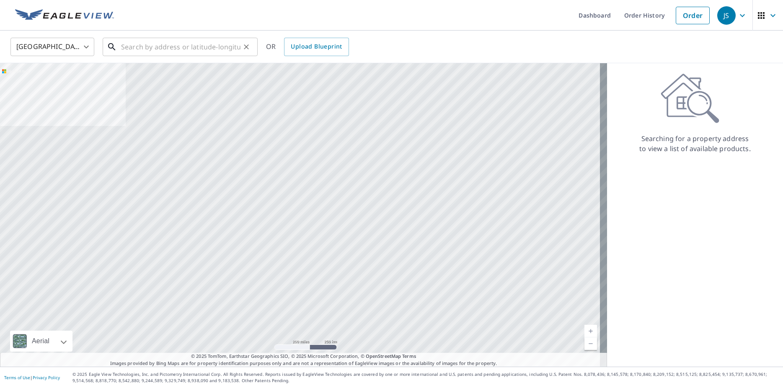
click at [171, 41] on input "text" at bounding box center [180, 46] width 119 height 23
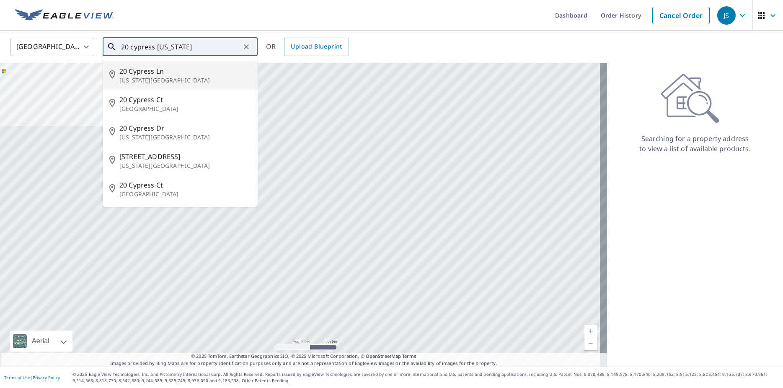
click at [188, 77] on p "Colorado Springs, CO 80906" at bounding box center [185, 80] width 132 height 8
type input "20 Cypress Ln Colorado Springs, CO 80906"
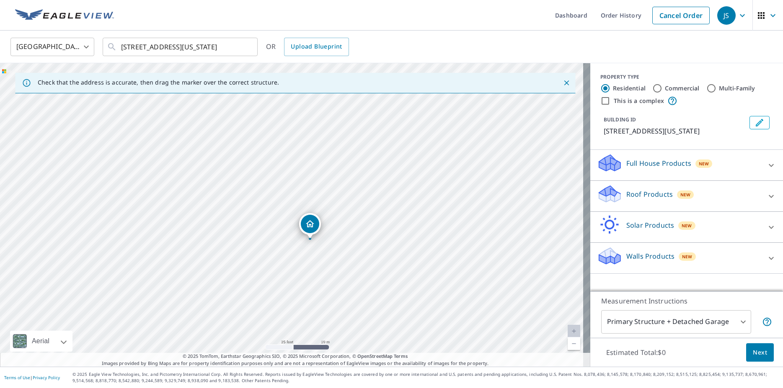
drag, startPoint x: 291, startPoint y: 212, endPoint x: 310, endPoint y: 237, distance: 31.2
click at [310, 237] on div "20 Cypress Ln Colorado Springs, CO 80906" at bounding box center [295, 215] width 590 height 304
click at [766, 197] on icon at bounding box center [771, 197] width 10 height 10
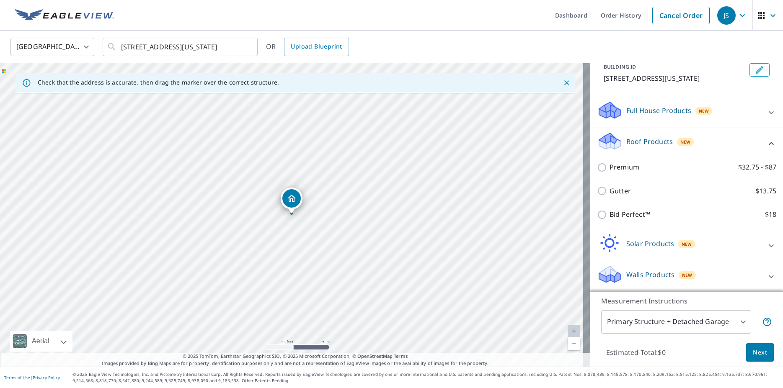
scroll to position [64, 0]
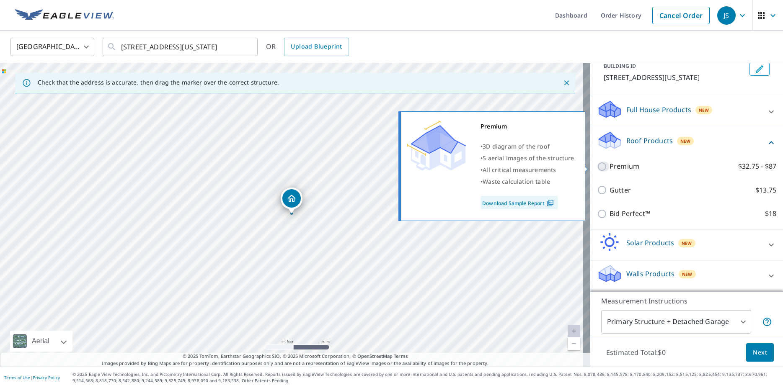
click at [597, 165] on input "Premium $32.75 - $87" at bounding box center [603, 167] width 13 height 10
checkbox input "true"
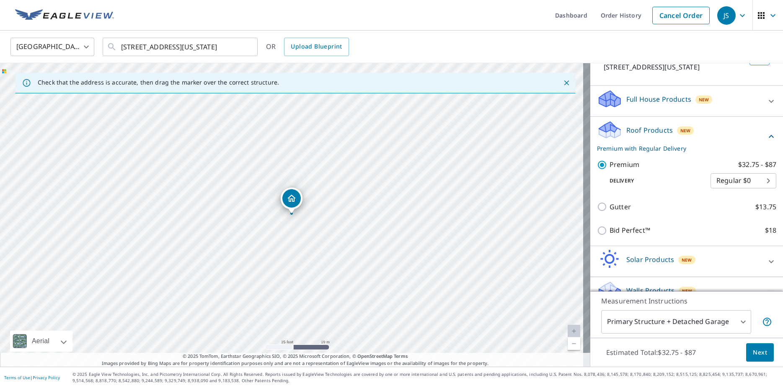
scroll to position [91, 0]
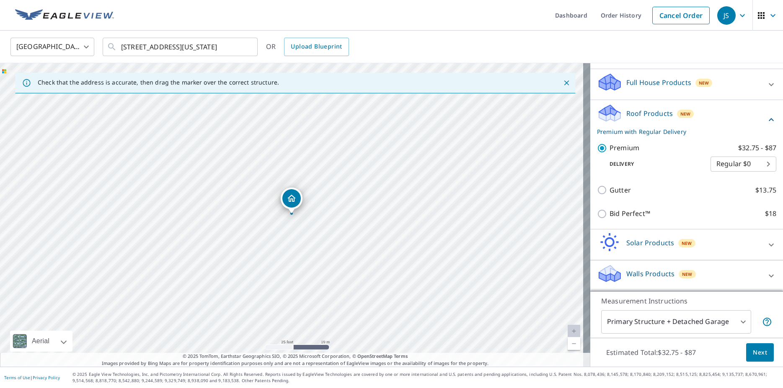
click at [694, 321] on body "JS JS Dashboard Order History Cancel Order JS United States US ​ 20 Cypress Ln …" at bounding box center [391, 194] width 783 height 388
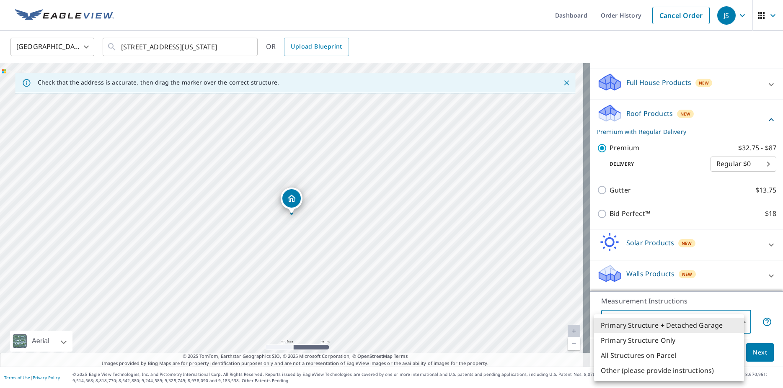
click at [669, 355] on li "All Structures on Parcel" at bounding box center [669, 355] width 150 height 15
type input "3"
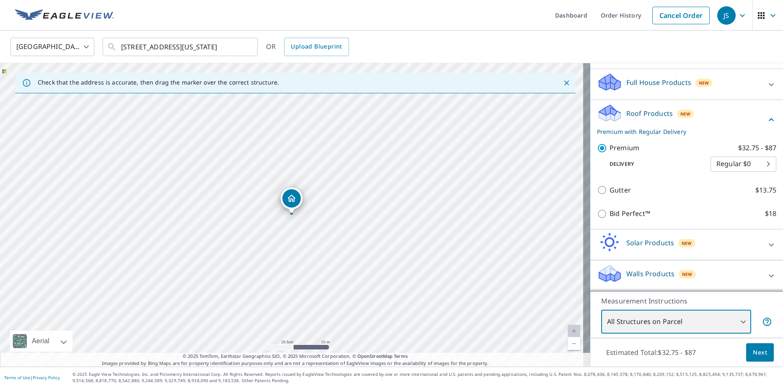
scroll to position [0, 0]
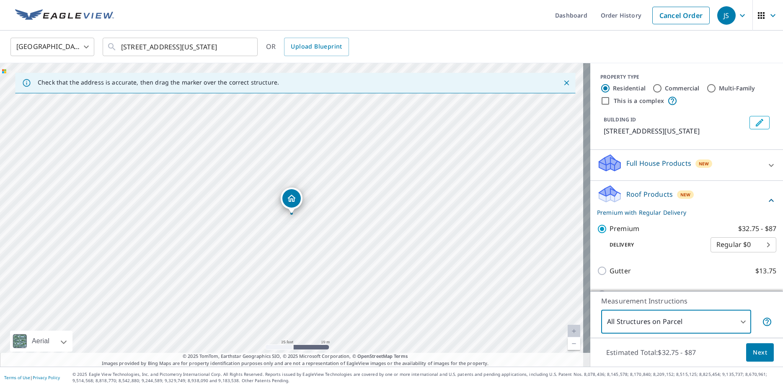
click at [761, 168] on div at bounding box center [771, 165] width 20 height 20
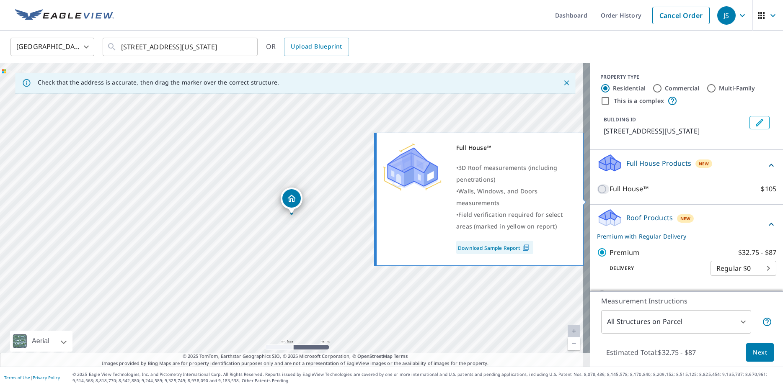
click at [598, 194] on input "Full House™ $105" at bounding box center [603, 189] width 13 height 10
checkbox input "true"
checkbox input "false"
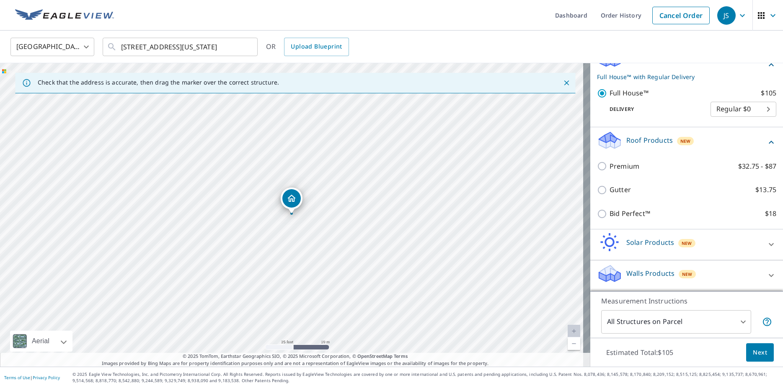
scroll to position [116, 0]
click at [753, 346] on button "Next" at bounding box center [760, 353] width 28 height 19
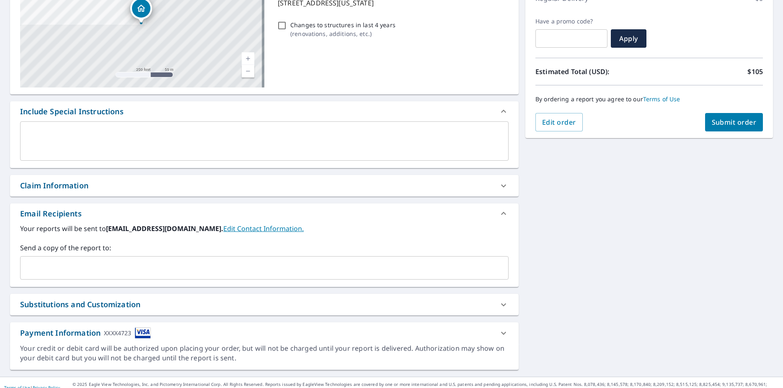
scroll to position [139, 0]
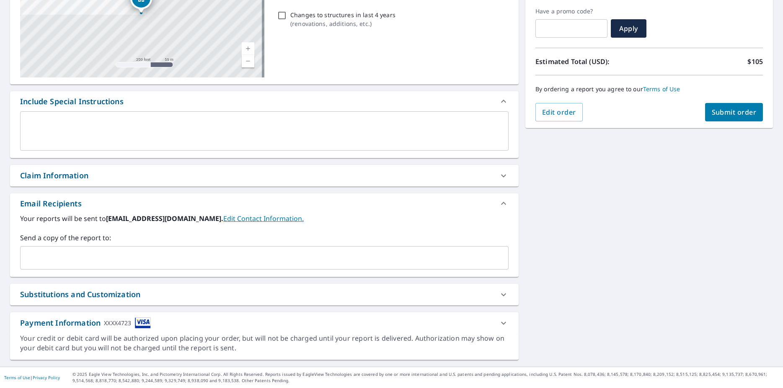
click at [501, 323] on icon at bounding box center [504, 323] width 10 height 10
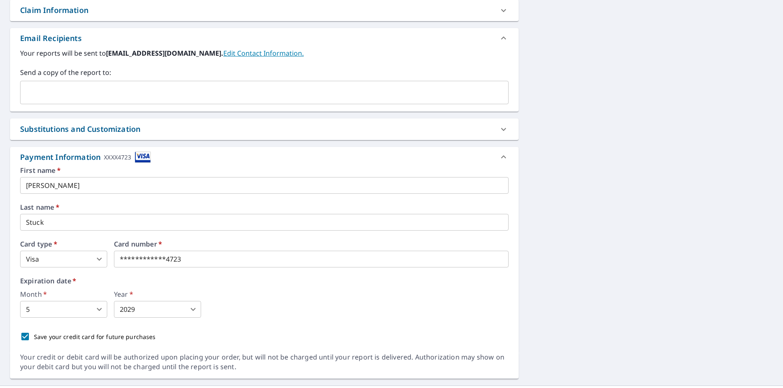
scroll to position [324, 0]
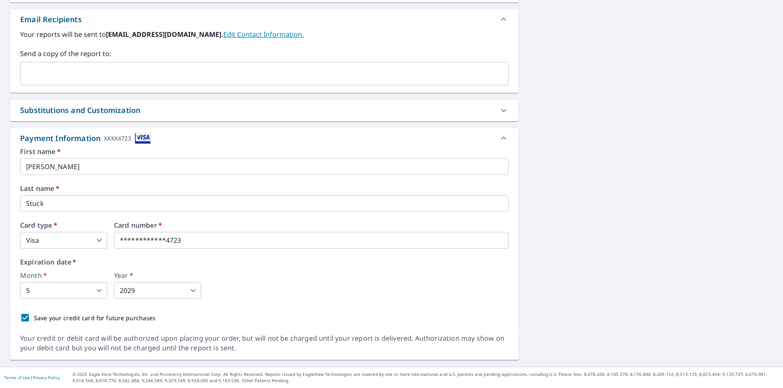
drag, startPoint x: 47, startPoint y: 236, endPoint x: 8, endPoint y: 234, distance: 38.6
click at [23, 235] on div "**********" at bounding box center [264, 237] width 489 height 179
click at [205, 234] on iframe at bounding box center [278, 240] width 328 height 17
click at [91, 291] on body "JS JS Dashboard Order History Cancel Order JS Dashboard / Finalize Order Finali…" at bounding box center [391, 194] width 783 height 388
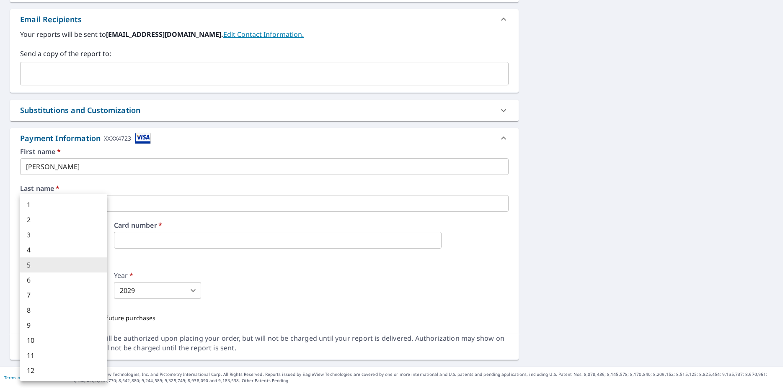
click at [82, 322] on li "9" at bounding box center [63, 325] width 87 height 15
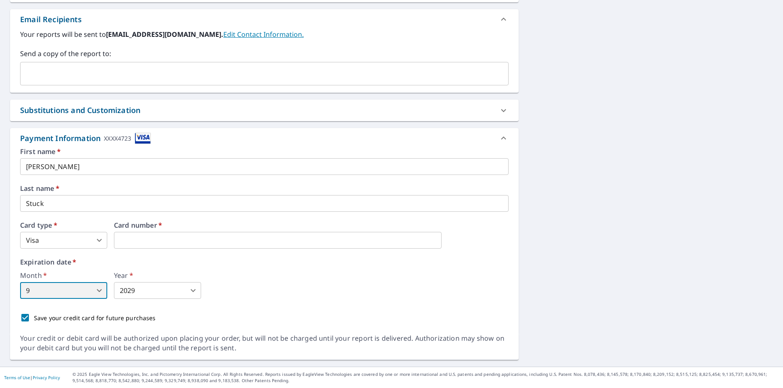
type input "9"
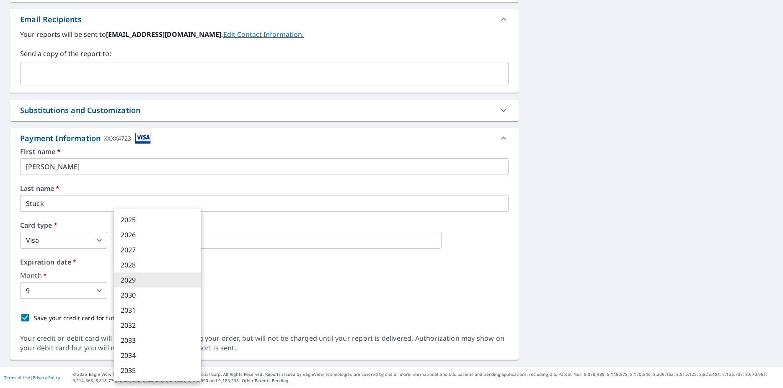
click at [154, 295] on body "JS JS Dashboard Order History Cancel Order JS Dashboard / Finalize Order Finali…" at bounding box center [391, 194] width 783 height 388
click at [369, 308] on div at bounding box center [391, 194] width 783 height 388
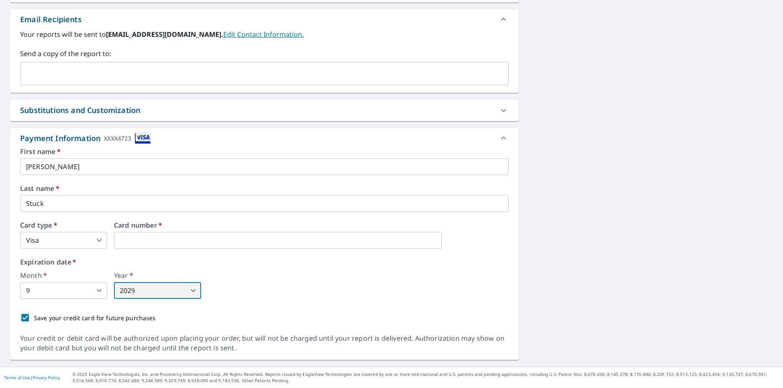
scroll to position [0, 0]
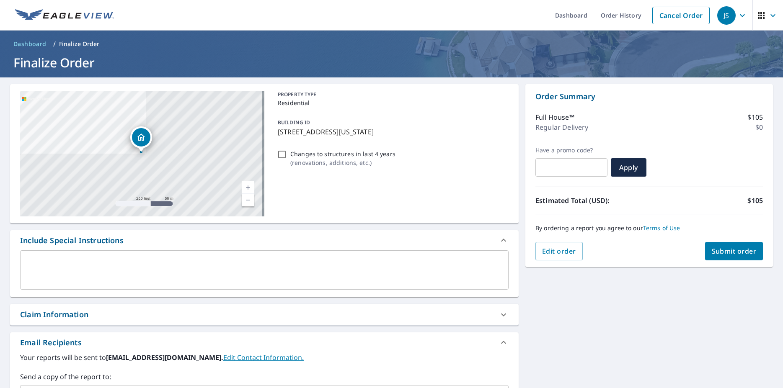
click at [727, 255] on span "Submit order" at bounding box center [734, 251] width 45 height 9
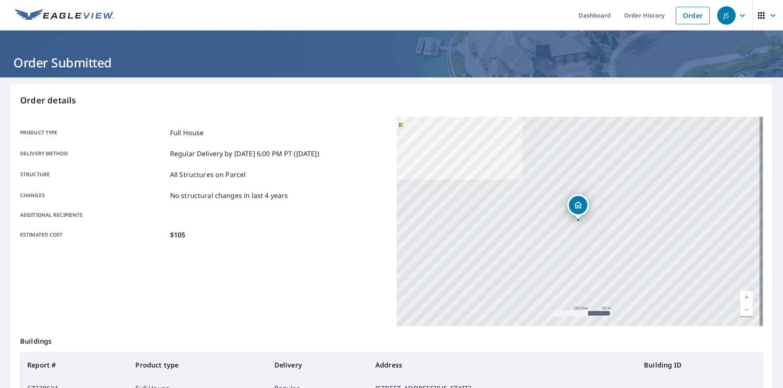
click at [357, 22] on ul "Dashboard Order History Order" at bounding box center [416, 15] width 595 height 31
click at [758, 16] on icon "button" at bounding box center [761, 15] width 7 height 7
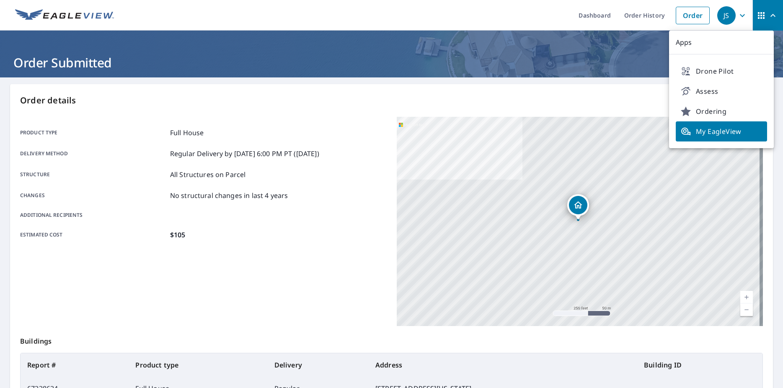
click at [505, 19] on ul "Dashboard Order History Order" at bounding box center [416, 15] width 595 height 31
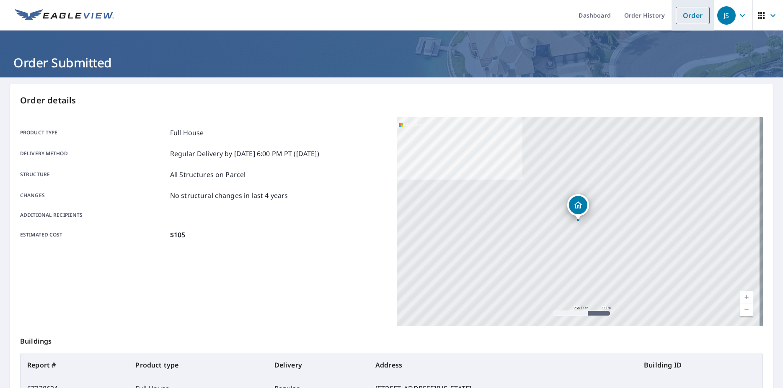
click at [688, 16] on link "Order" at bounding box center [693, 16] width 34 height 18
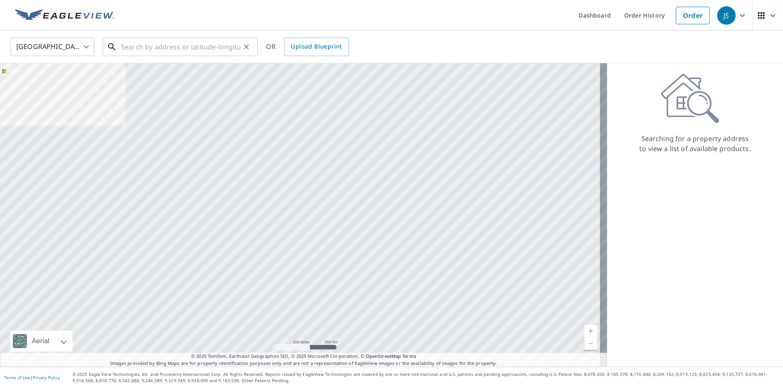
click at [166, 44] on input "text" at bounding box center [180, 46] width 119 height 23
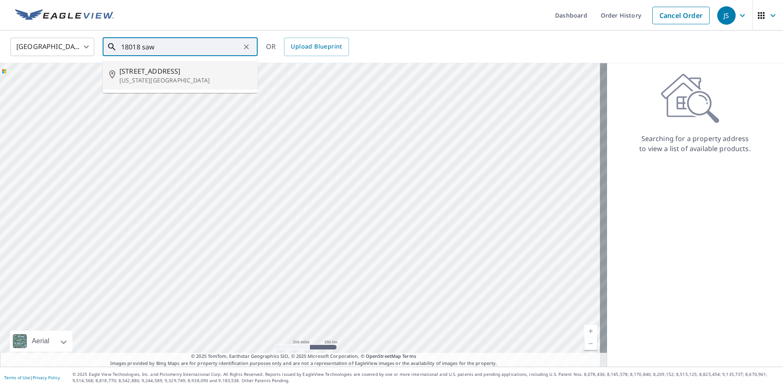
click at [137, 79] on p "Colorado Springs, CO 80908" at bounding box center [185, 80] width 132 height 8
type input "18018 Sawmill Rd Colorado Springs, CO 80908"
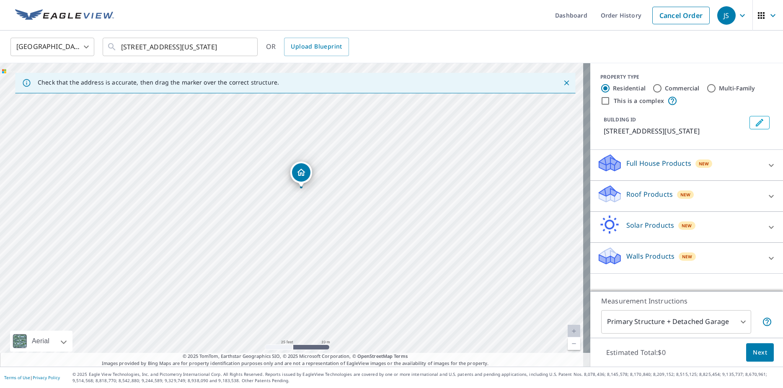
drag, startPoint x: 456, startPoint y: 163, endPoint x: 321, endPoint y: 272, distance: 173.1
click at [322, 272] on div "18018 Sawmill Rd Colorado Springs, CO 80908" at bounding box center [295, 215] width 590 height 304
click at [767, 202] on icon at bounding box center [771, 197] width 10 height 10
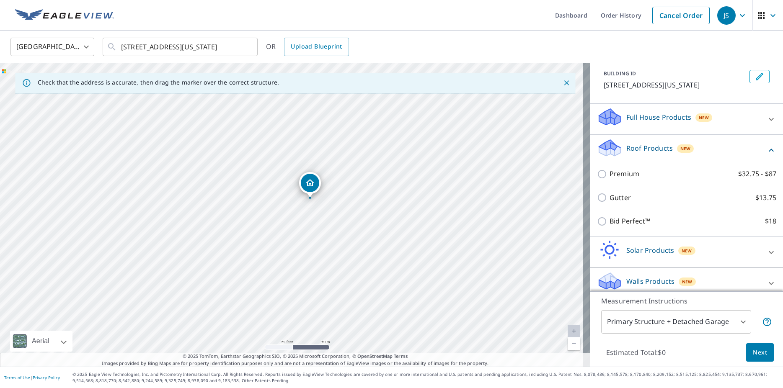
scroll to position [64, 0]
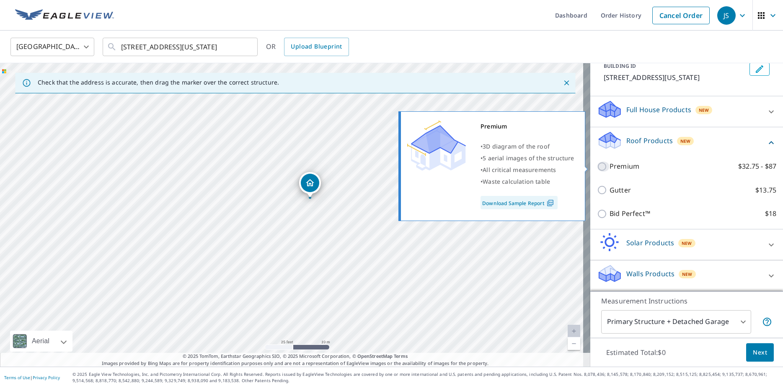
click at [597, 167] on input "Premium $32.75 - $87" at bounding box center [603, 167] width 13 height 10
checkbox input "true"
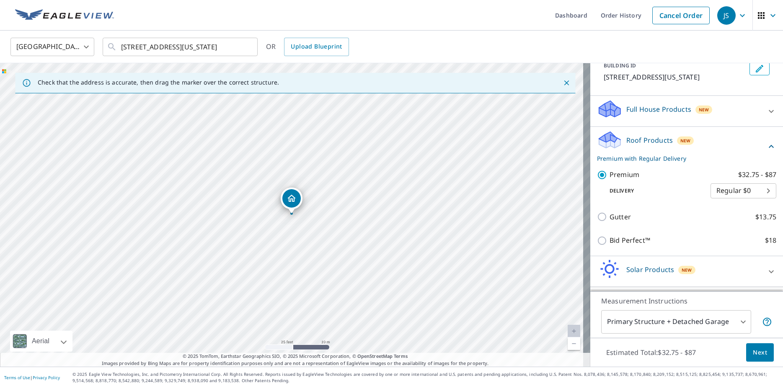
scroll to position [91, 0]
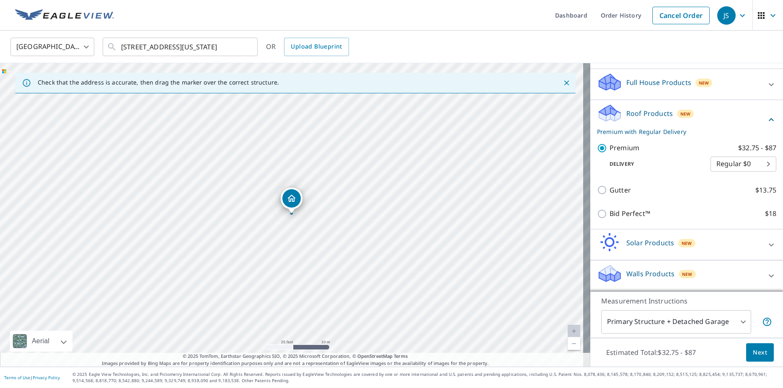
click at [699, 324] on body "JS JS Dashboard Order History Cancel Order JS United States US ​ 18018 Sawmill …" at bounding box center [391, 194] width 783 height 388
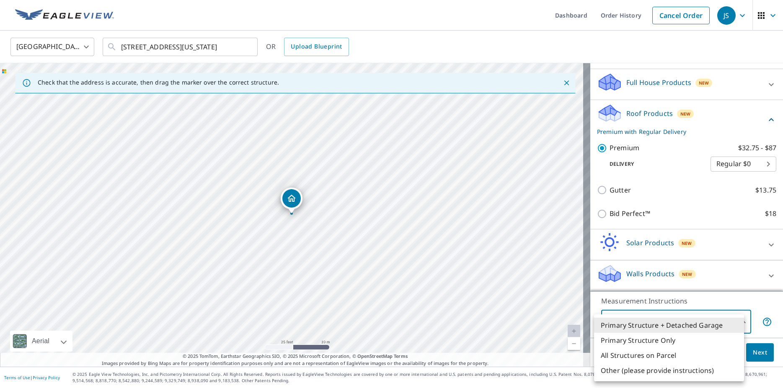
click at [699, 357] on li "All Structures on Parcel" at bounding box center [669, 355] width 150 height 15
type input "3"
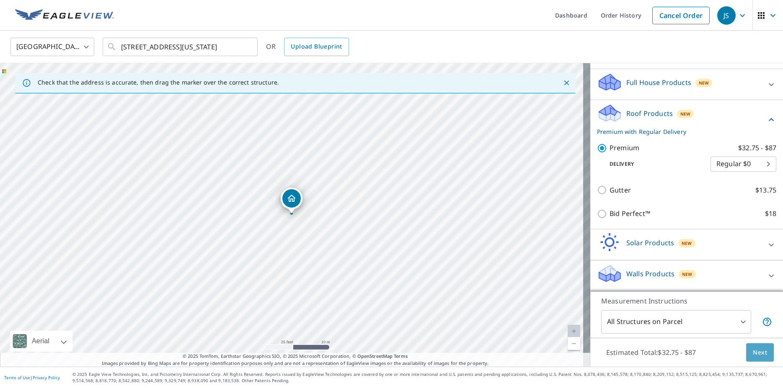
click at [753, 352] on span "Next" at bounding box center [760, 353] width 14 height 10
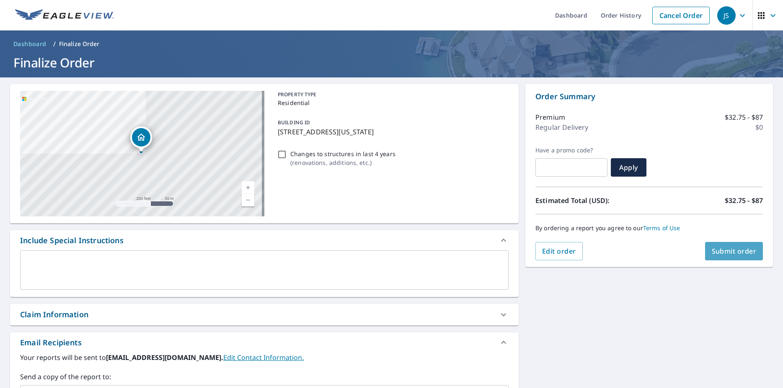
click at [719, 247] on span "Submit order" at bounding box center [734, 251] width 45 height 9
